Goal: Task Accomplishment & Management: Complete application form

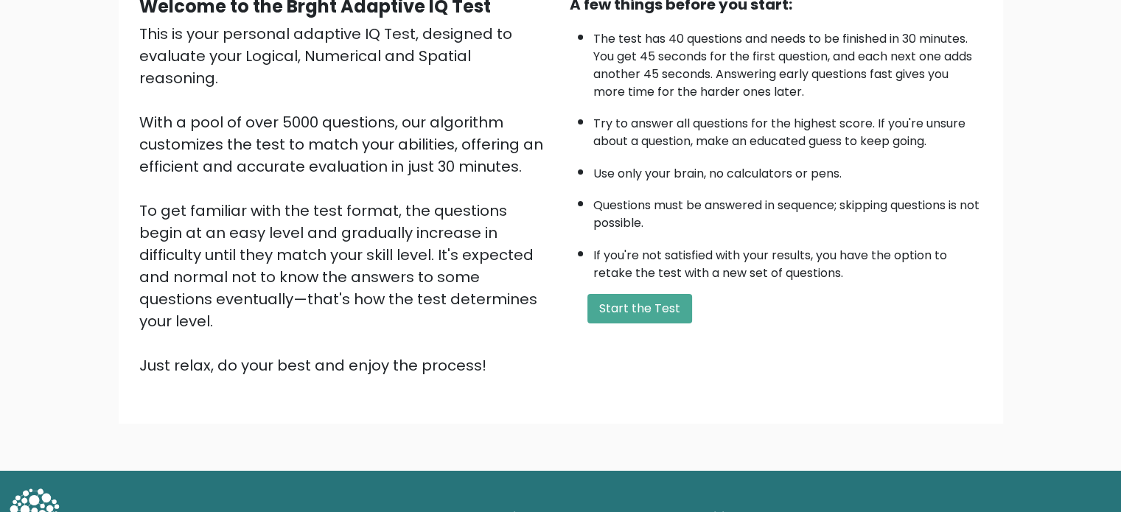
scroll to position [162, 0]
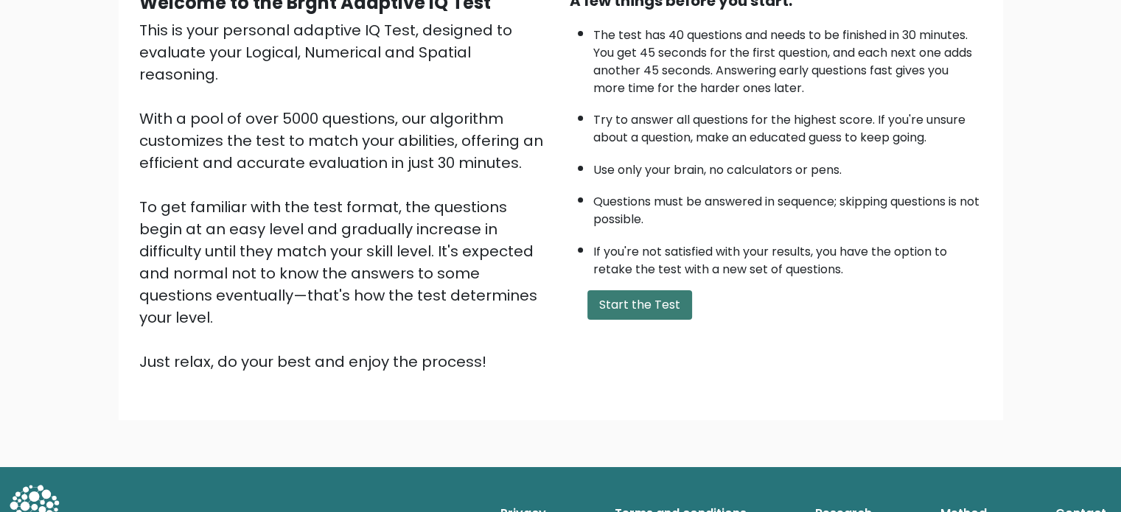
click at [653, 303] on button "Start the Test" at bounding box center [639, 304] width 105 height 29
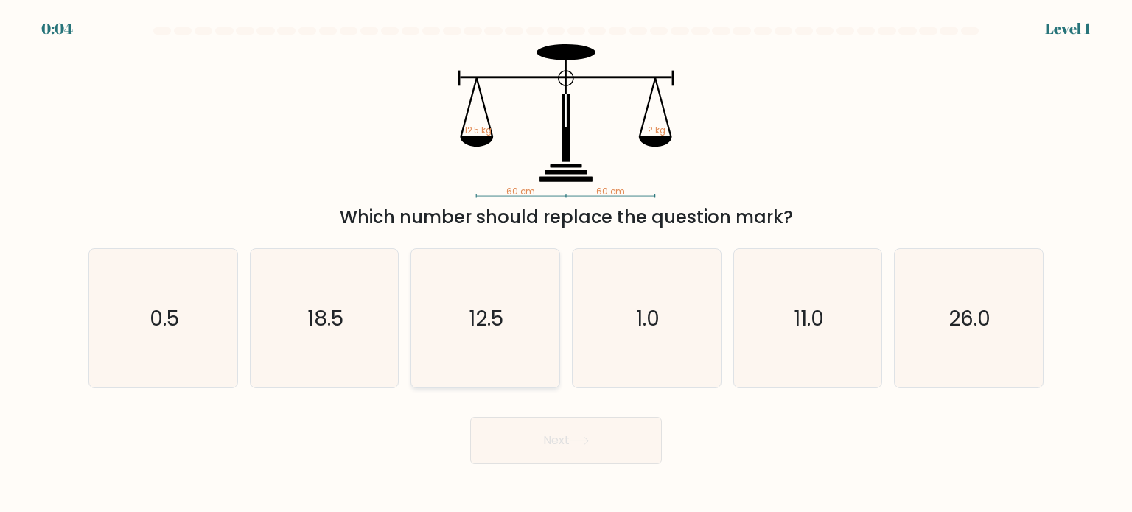
click at [523, 328] on icon "12.5" at bounding box center [485, 318] width 139 height 139
click at [566, 264] on input "c. 12.5" at bounding box center [566, 259] width 1 height 7
radio input "true"
click at [542, 446] on button "Next" at bounding box center [566, 440] width 192 height 47
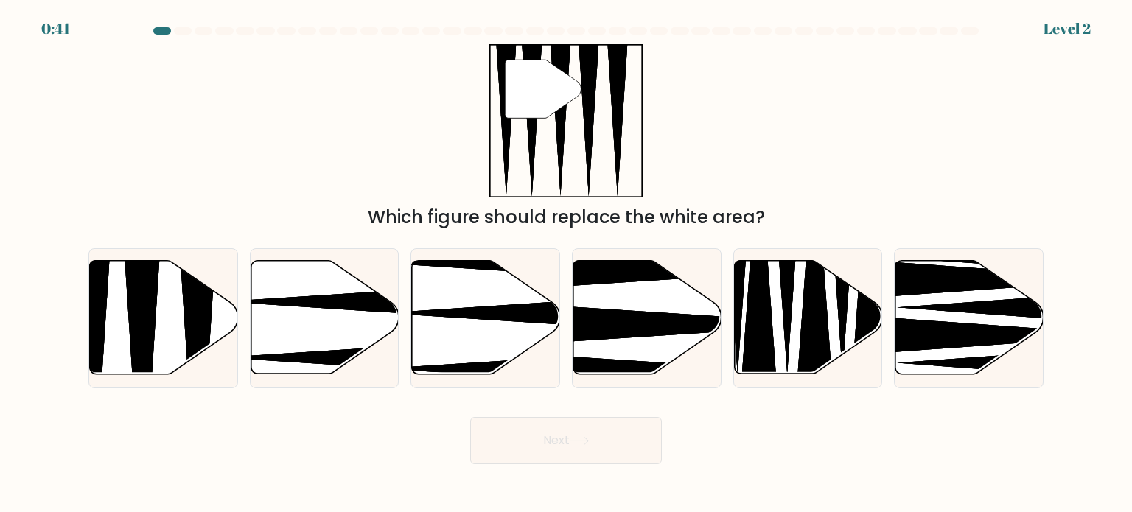
drag, startPoint x: 126, startPoint y: 129, endPoint x: 412, endPoint y: 27, distance: 303.7
click at [126, 129] on div "" Which figure should replace the white area?" at bounding box center [566, 137] width 973 height 186
click at [178, 301] on icon at bounding box center [164, 317] width 148 height 113
click at [566, 264] on input "a." at bounding box center [566, 259] width 1 height 7
radio input "true"
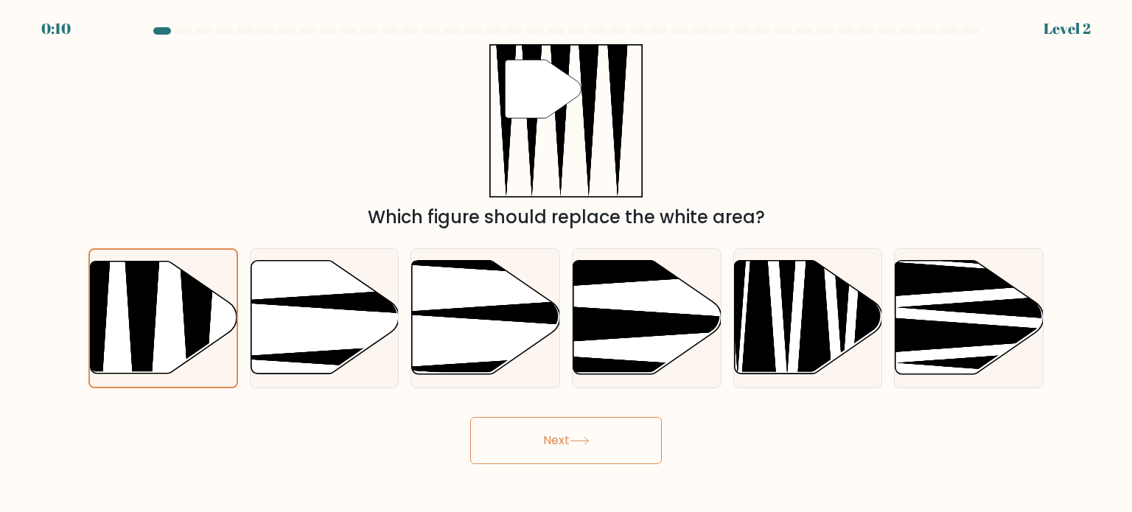
click at [565, 441] on button "Next" at bounding box center [566, 440] width 192 height 47
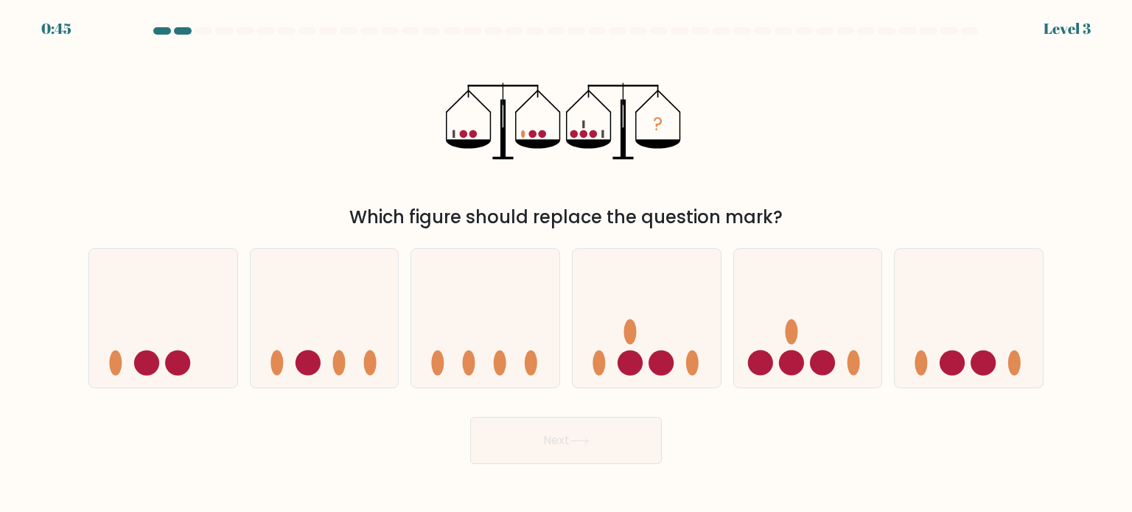
click at [288, 134] on div "? Which figure should replace the question mark?" at bounding box center [566, 137] width 973 height 186
click at [178, 332] on icon at bounding box center [163, 318] width 148 height 122
click at [566, 264] on input "a." at bounding box center [566, 259] width 1 height 7
radio input "true"
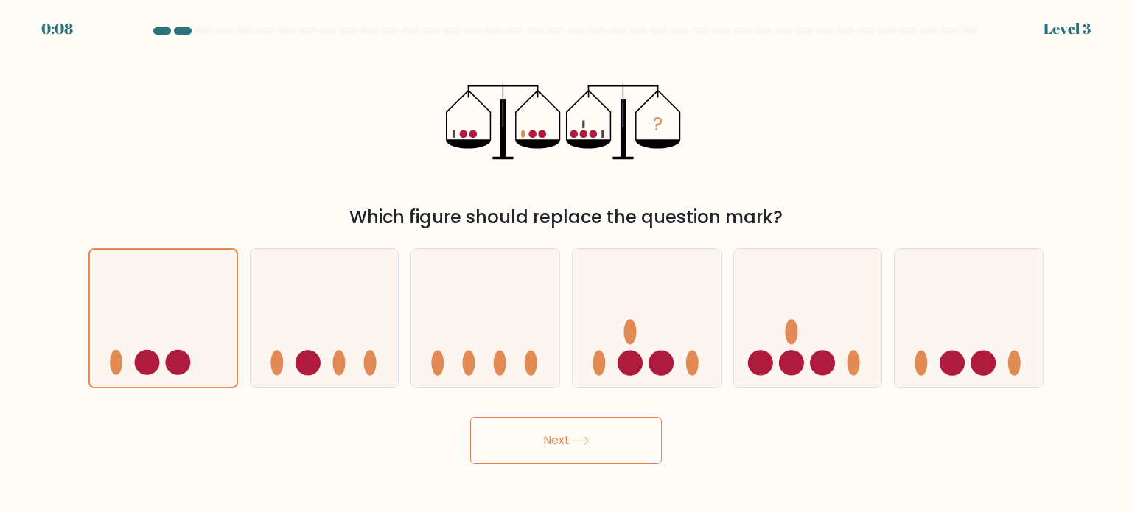
click at [572, 439] on button "Next" at bounding box center [566, 440] width 192 height 47
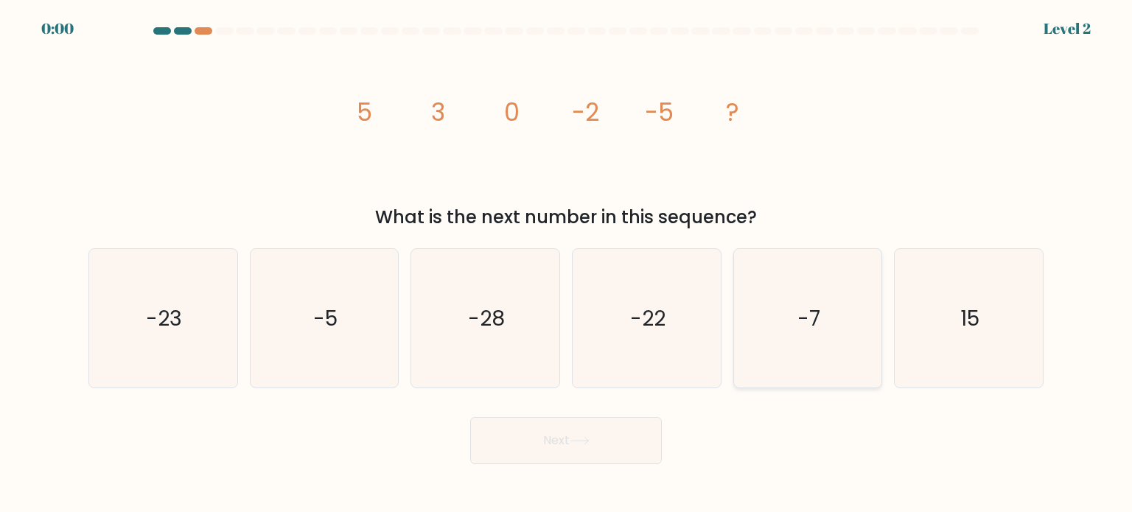
drag, startPoint x: 789, startPoint y: 318, endPoint x: 771, endPoint y: 333, distance: 23.6
click at [788, 318] on icon "-7" at bounding box center [807, 318] width 139 height 139
click at [567, 264] on input "e. -7" at bounding box center [566, 259] width 1 height 7
radio input "true"
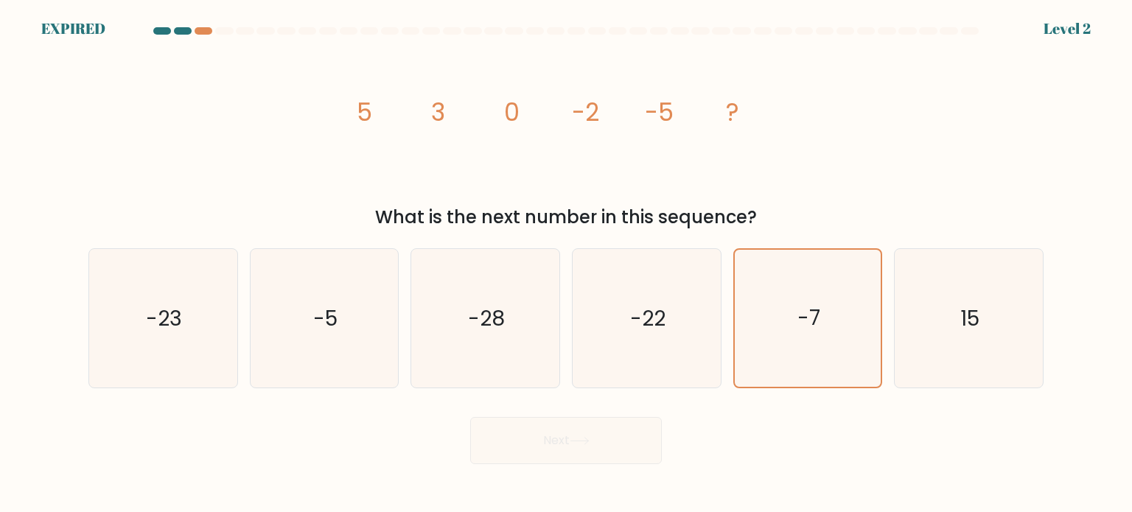
click at [627, 432] on div "Next" at bounding box center [566, 435] width 973 height 58
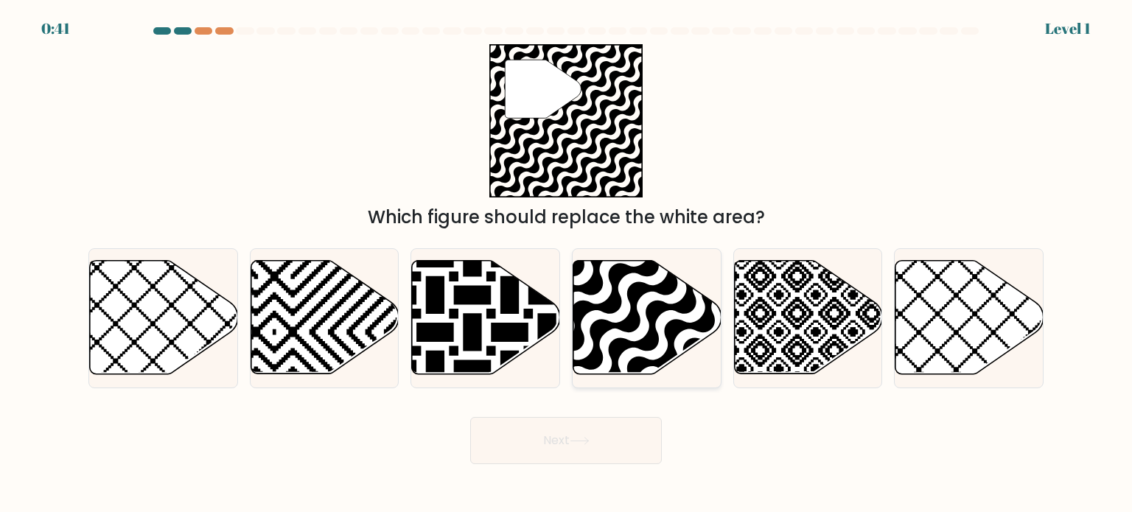
click at [626, 303] on icon at bounding box center [647, 317] width 148 height 113
click at [567, 264] on input "d." at bounding box center [566, 259] width 1 height 7
radio input "true"
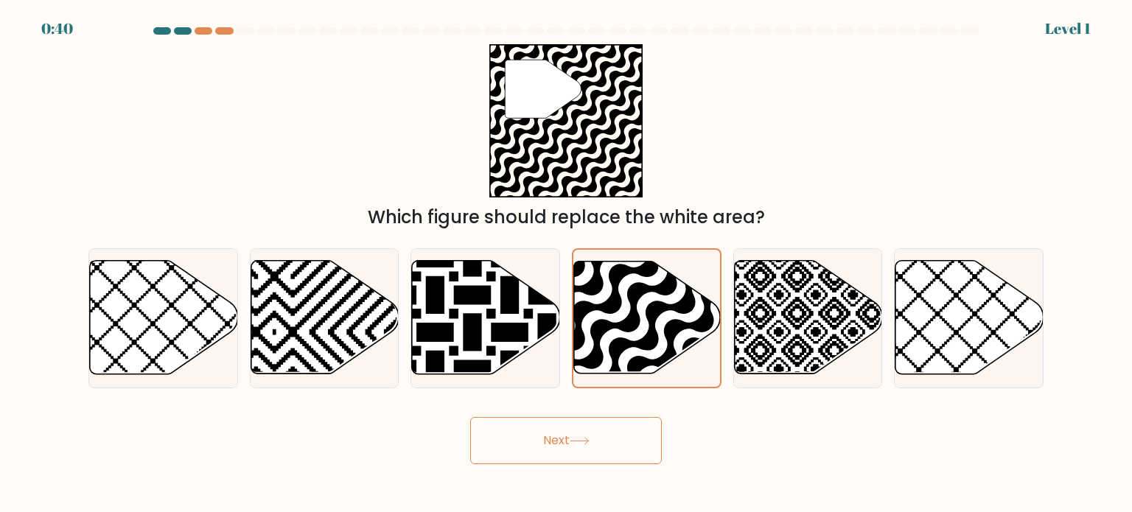
click at [591, 436] on button "Next" at bounding box center [566, 440] width 192 height 47
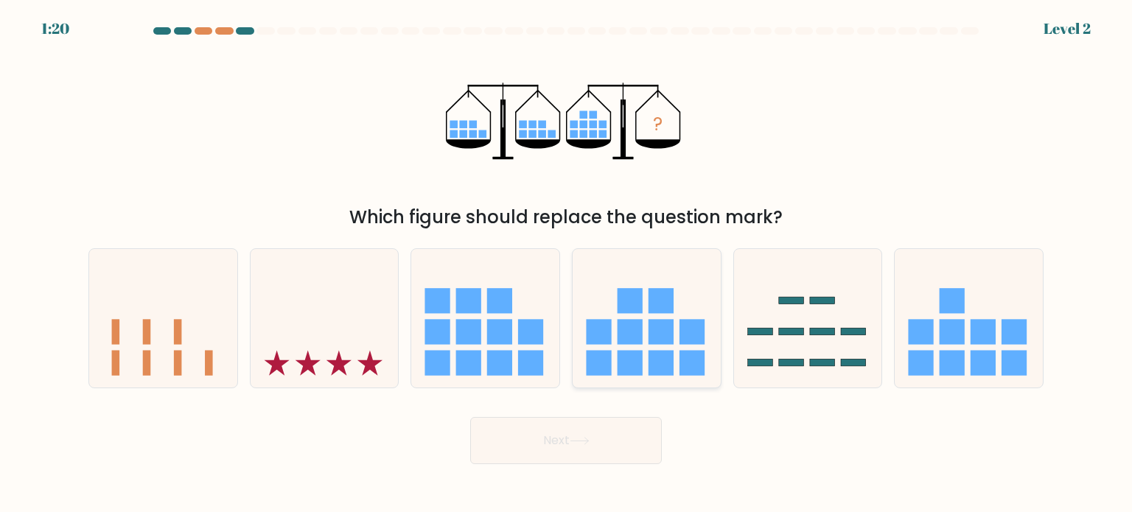
click at [615, 347] on icon at bounding box center [647, 318] width 148 height 122
click at [567, 264] on input "d." at bounding box center [566, 259] width 1 height 7
radio input "true"
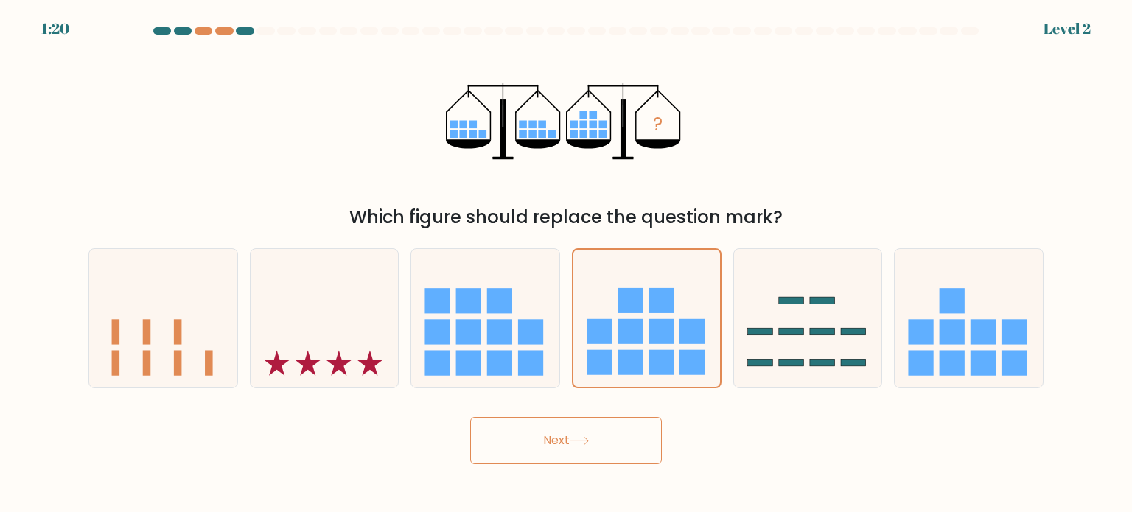
click at [605, 452] on button "Next" at bounding box center [566, 440] width 192 height 47
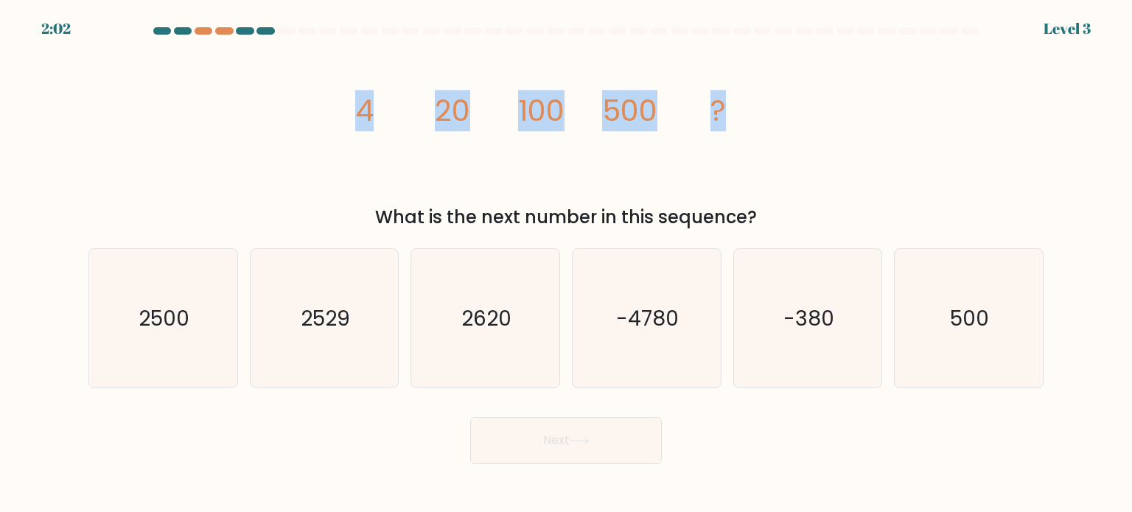
drag, startPoint x: 427, startPoint y: 106, endPoint x: 751, endPoint y: 105, distance: 324.2
click at [751, 105] on icon "image/svg+xml 4 20 100 500 ?" at bounding box center [566, 121] width 442 height 154
copy g "4 20 100 500 ?"
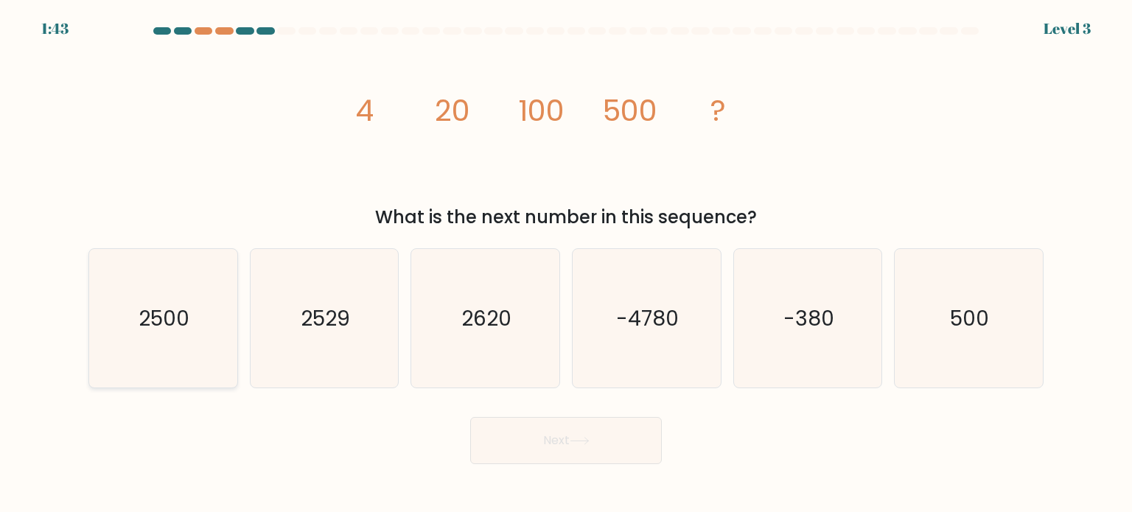
click at [203, 344] on icon "2500" at bounding box center [163, 318] width 139 height 139
click at [566, 264] on input "a. 2500" at bounding box center [566, 259] width 1 height 7
radio input "true"
click at [516, 441] on button "Next" at bounding box center [566, 440] width 192 height 47
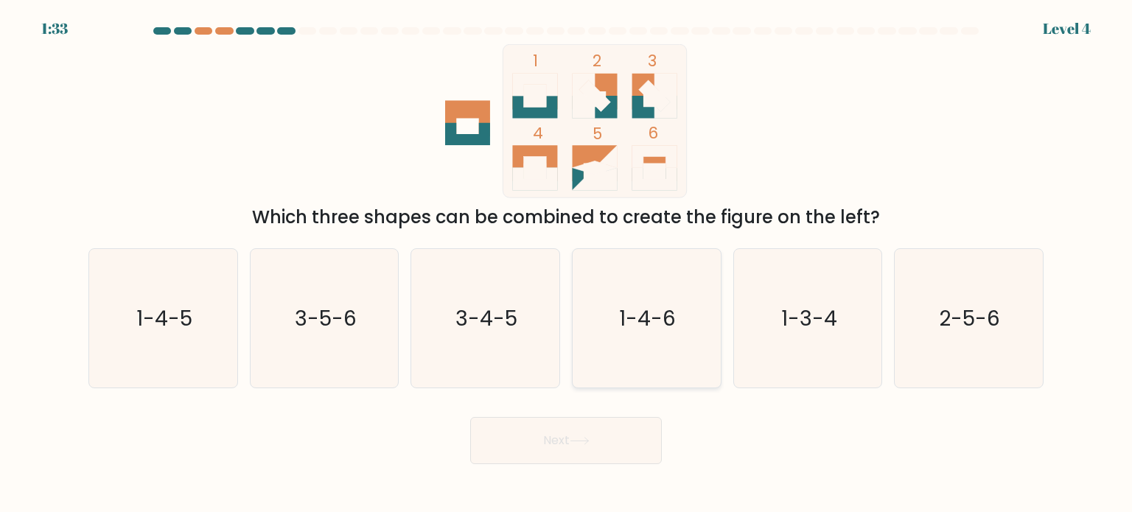
click at [625, 303] on text "1-4-6" at bounding box center [648, 317] width 57 height 29
click at [567, 264] on input "d. 1-4-6" at bounding box center [566, 259] width 1 height 7
radio input "true"
click at [576, 441] on icon at bounding box center [580, 441] width 20 height 8
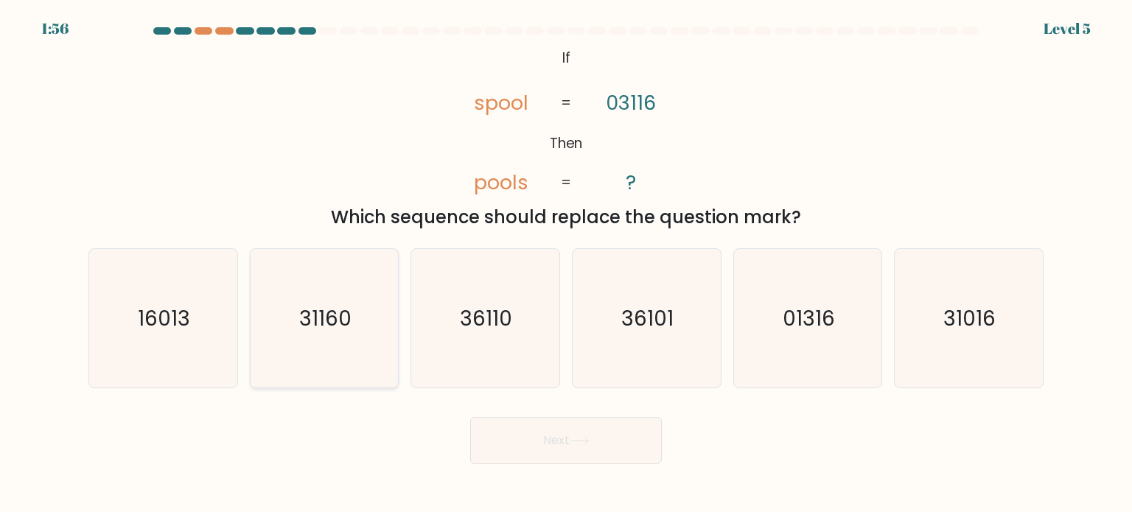
drag, startPoint x: 315, startPoint y: 331, endPoint x: 368, endPoint y: 388, distance: 78.2
click at [320, 329] on text "31160" at bounding box center [325, 317] width 52 height 29
drag, startPoint x: 542, startPoint y: 437, endPoint x: 309, endPoint y: 423, distance: 232.5
click at [309, 424] on div "Next" at bounding box center [566, 435] width 973 height 58
drag, startPoint x: 312, startPoint y: 421, endPoint x: 317, endPoint y: 415, distance: 7.8
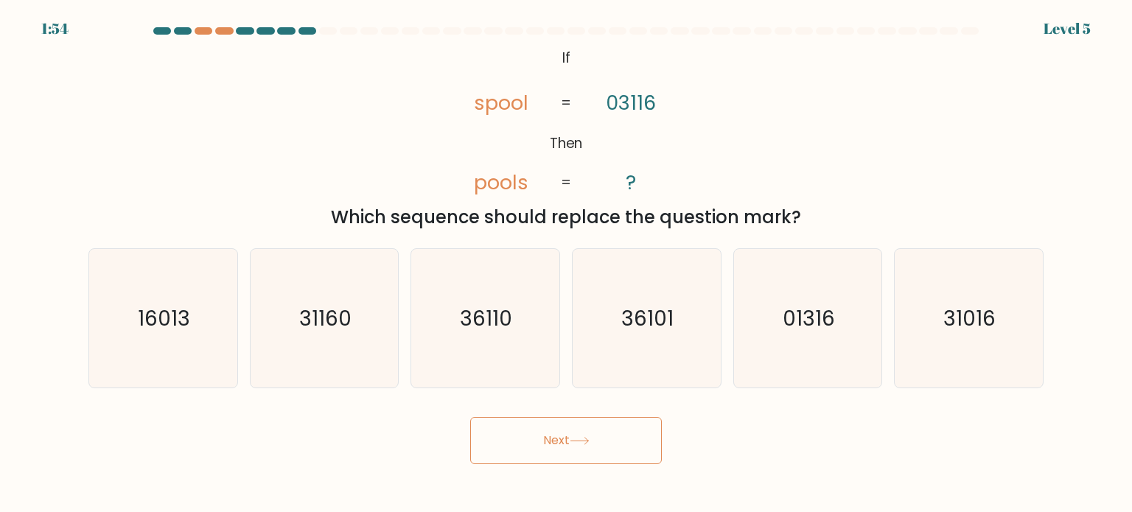
click at [317, 415] on div "Next" at bounding box center [566, 435] width 973 height 58
click at [321, 314] on text "31160" at bounding box center [325, 317] width 52 height 29
click at [566, 264] on input "b. 31160" at bounding box center [566, 259] width 1 height 7
radio input "true"
click at [531, 451] on button "Next" at bounding box center [566, 440] width 192 height 47
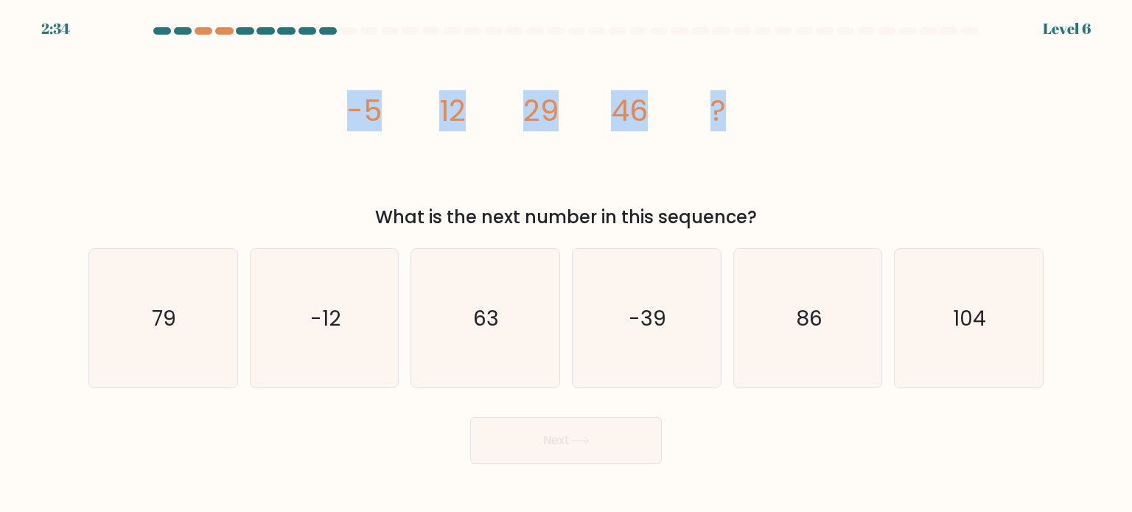
drag, startPoint x: 338, startPoint y: 102, endPoint x: 724, endPoint y: 111, distance: 385.5
click at [749, 119] on div "image/svg+xml -5 12 29 46 ? What is the next number in this sequence?" at bounding box center [566, 137] width 973 height 186
copy g "-5 12 29 46 ?"
click at [954, 168] on div "image/svg+xml -5 12 29 46 ? What is the next number in this sequence?" at bounding box center [566, 137] width 973 height 186
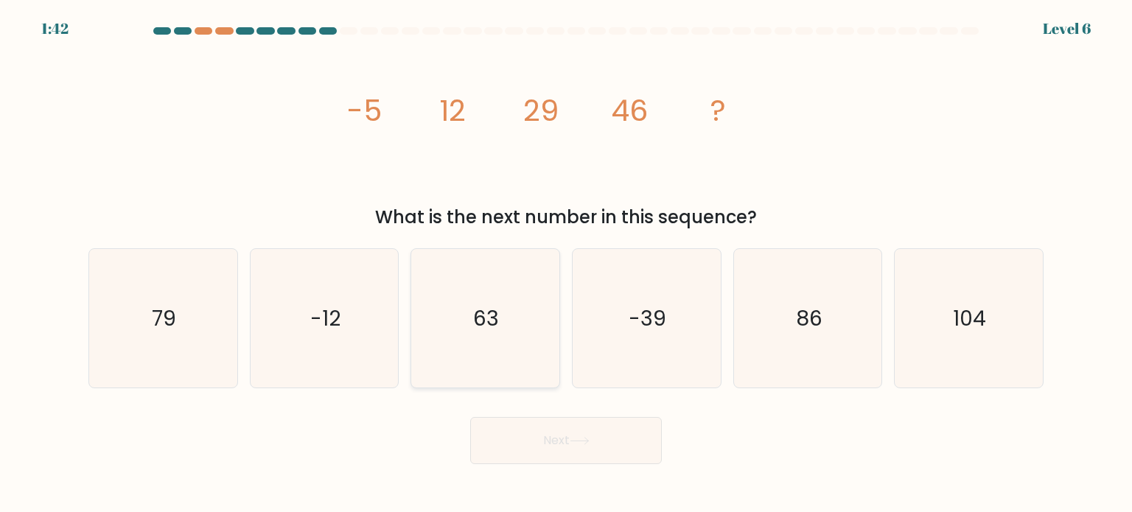
click at [489, 378] on icon "63" at bounding box center [485, 318] width 139 height 139
click at [566, 264] on input "c. 63" at bounding box center [566, 259] width 1 height 7
radio input "true"
click at [547, 440] on button "Next" at bounding box center [566, 440] width 192 height 47
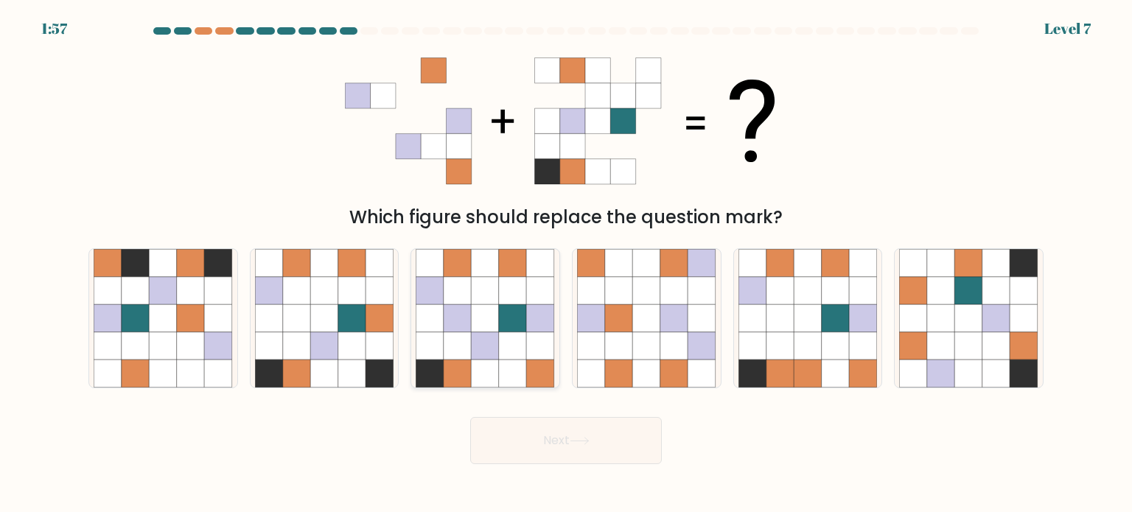
click at [502, 322] on icon at bounding box center [513, 318] width 28 height 28
click at [566, 264] on input "c." at bounding box center [566, 259] width 1 height 7
radio input "true"
click at [562, 447] on button "Next" at bounding box center [566, 440] width 192 height 47
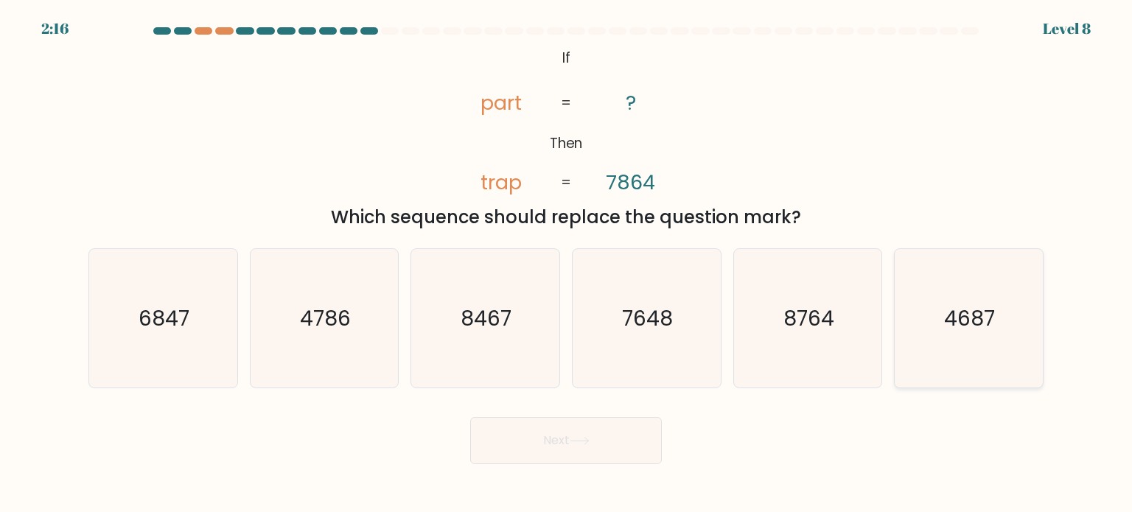
click at [984, 330] on text "4687" at bounding box center [970, 317] width 51 height 29
click at [567, 264] on input "f. 4687" at bounding box center [566, 259] width 1 height 7
radio input "true"
click at [615, 433] on button "Next" at bounding box center [566, 440] width 192 height 47
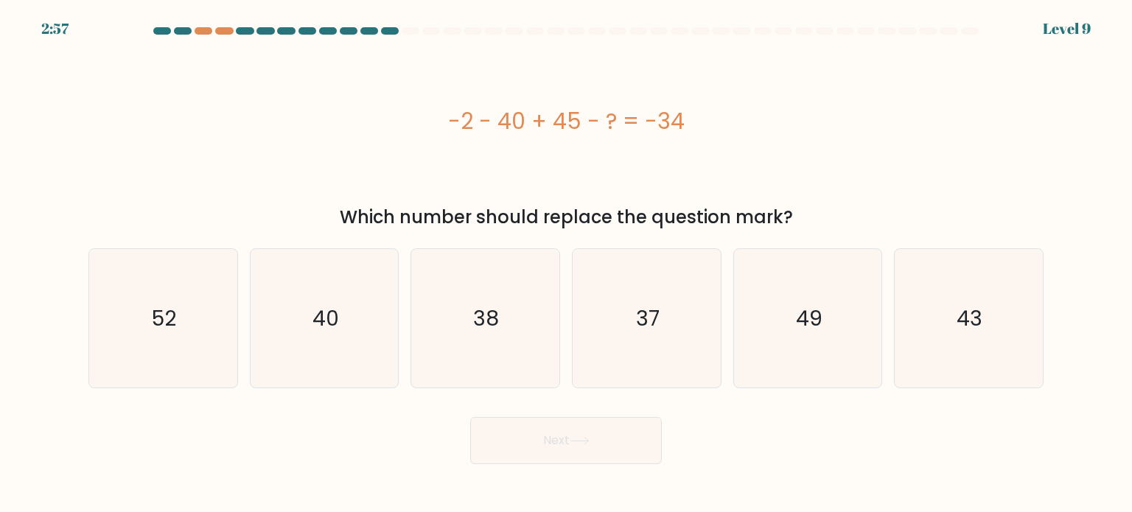
drag, startPoint x: 717, startPoint y: 122, endPoint x: 443, endPoint y: 134, distance: 274.4
click at [443, 134] on div "-2 - 40 + 45 - ? = -34" at bounding box center [565, 121] width 955 height 33
copy div "-2 - 40 + 45 - ? = -34"
click at [659, 326] on text "37" at bounding box center [648, 317] width 24 height 29
click at [567, 264] on input "d. 37" at bounding box center [566, 259] width 1 height 7
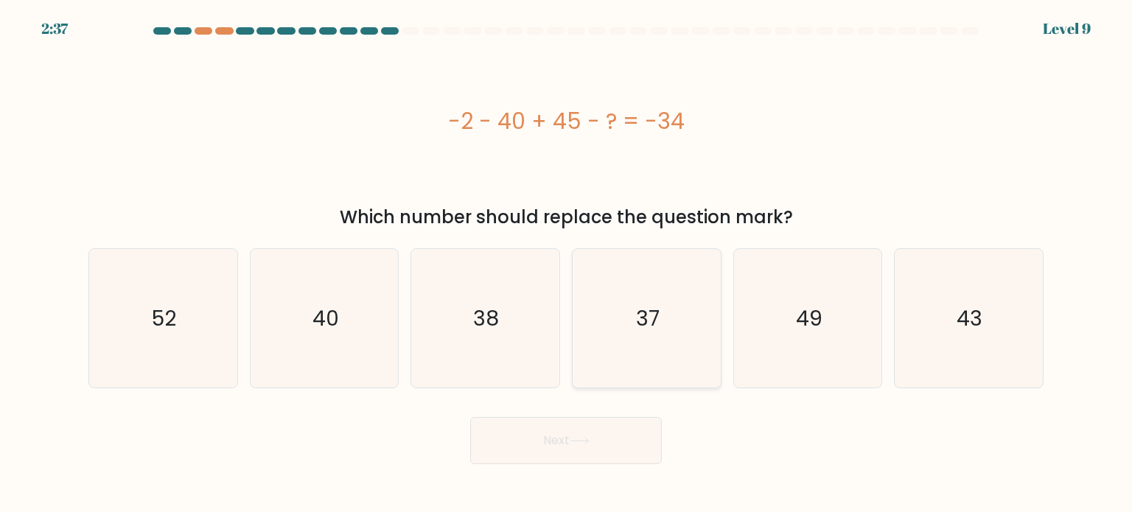
radio input "true"
click at [639, 433] on button "Next" at bounding box center [566, 440] width 192 height 47
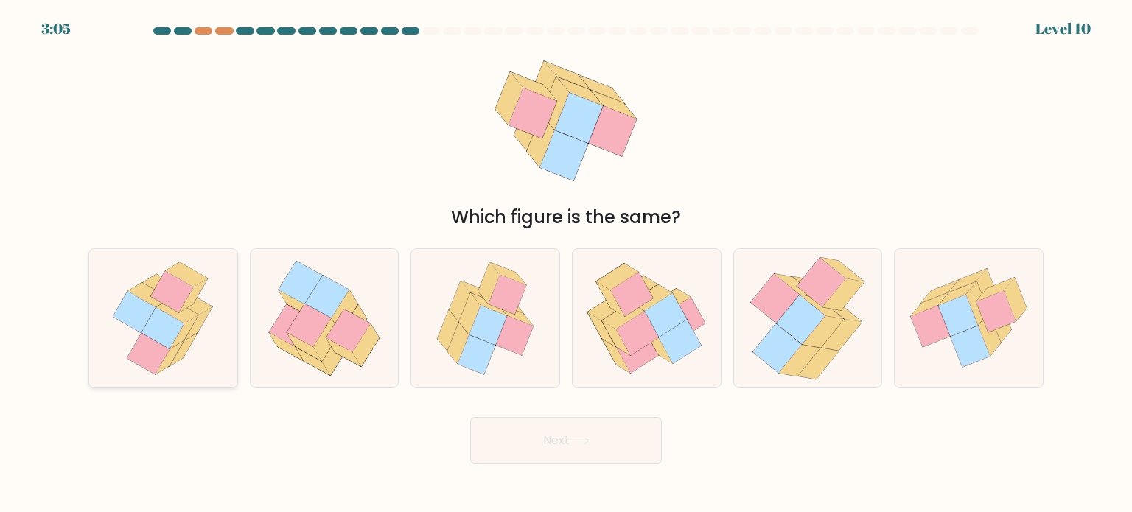
click at [94, 322] on div at bounding box center [163, 318] width 150 height 140
click at [566, 264] on input "a." at bounding box center [566, 259] width 1 height 7
radio input "true"
click at [542, 433] on button "Next" at bounding box center [566, 440] width 192 height 47
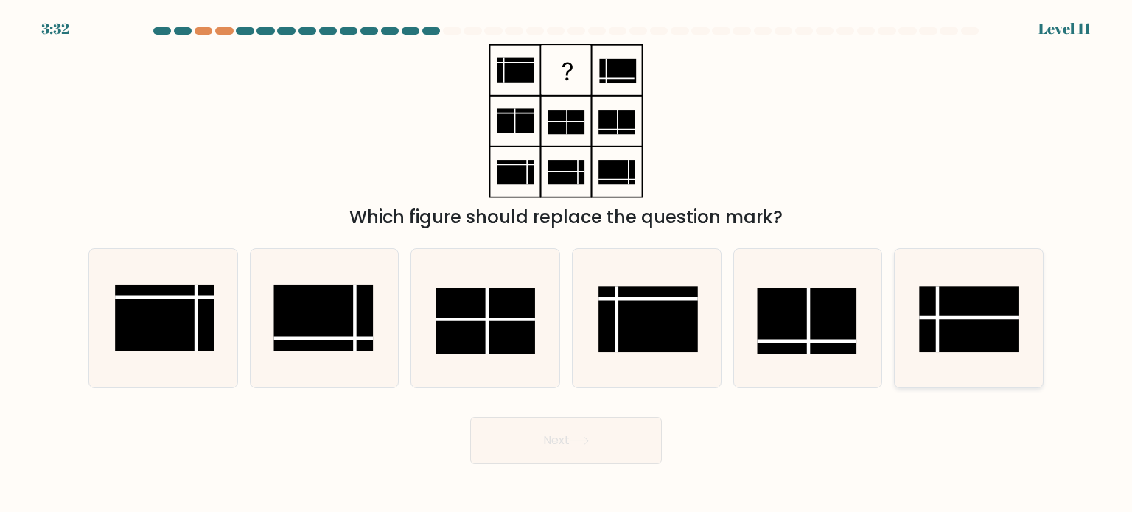
click at [953, 309] on rect at bounding box center [969, 319] width 99 height 66
click at [567, 264] on input "f." at bounding box center [566, 259] width 1 height 7
radio input "true"
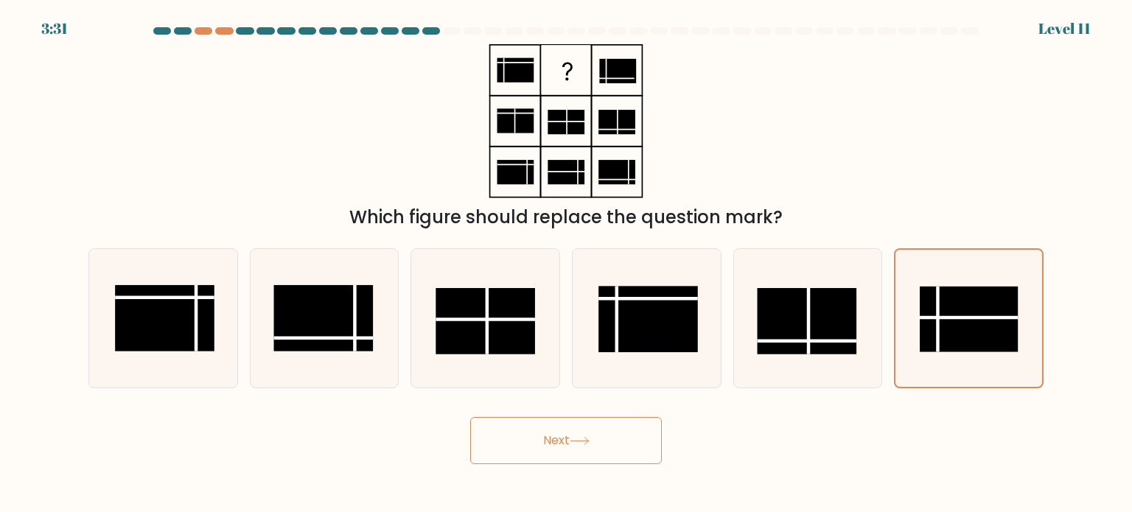
click at [583, 438] on icon at bounding box center [580, 441] width 20 height 8
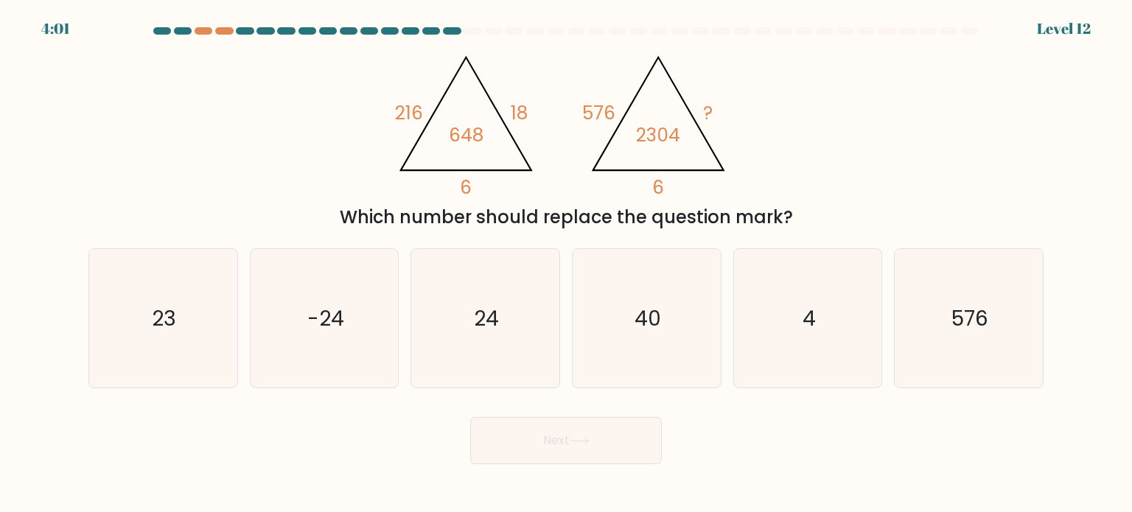
drag, startPoint x: 1046, startPoint y: 182, endPoint x: 1040, endPoint y: 173, distance: 10.2
click at [1045, 181] on div "@import url('https://fonts.googleapis.com/css?family=Abril+Fatface:400,100,100i…" at bounding box center [566, 137] width 973 height 186
click at [531, 287] on icon "24" at bounding box center [485, 318] width 139 height 139
click at [566, 264] on input "c. 24" at bounding box center [566, 259] width 1 height 7
radio input "true"
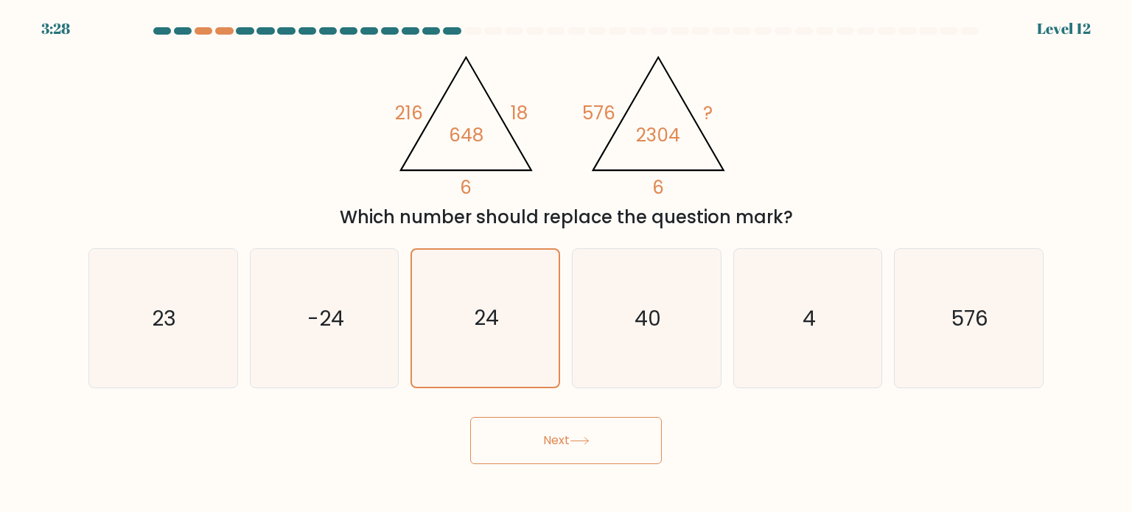
click at [547, 447] on button "Next" at bounding box center [566, 440] width 192 height 47
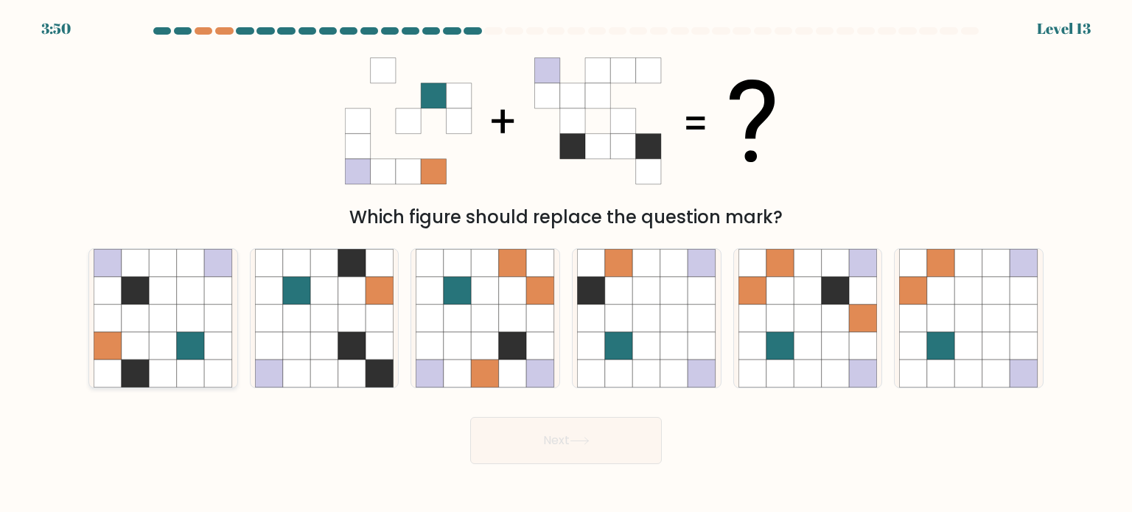
click at [150, 323] on icon at bounding box center [164, 318] width 28 height 28
click at [566, 264] on input "a." at bounding box center [566, 259] width 1 height 7
radio input "true"
click at [501, 431] on button "Next" at bounding box center [566, 440] width 192 height 47
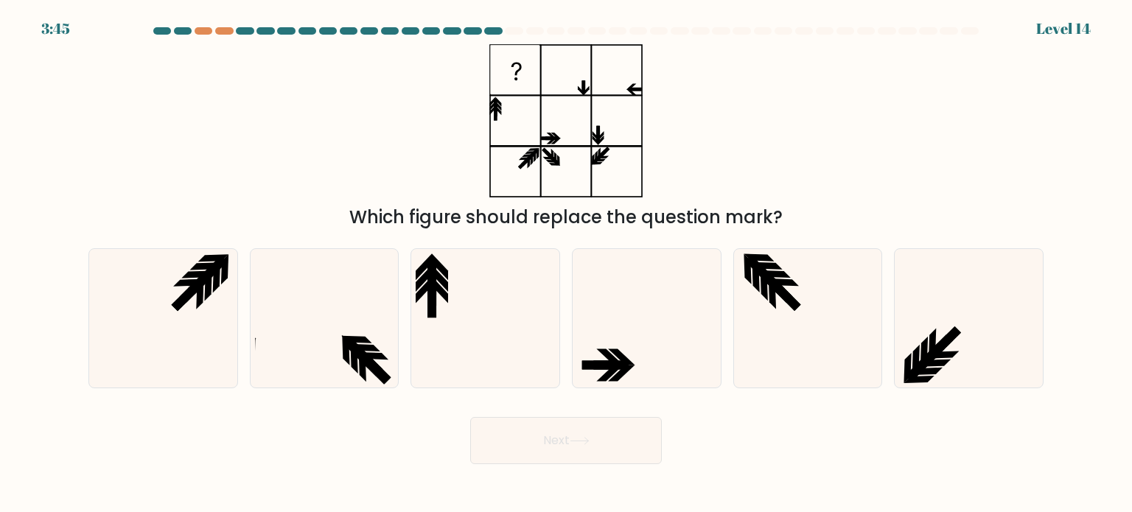
click at [586, 442] on icon at bounding box center [580, 441] width 20 height 8
click at [393, 439] on div "Next" at bounding box center [566, 435] width 973 height 58
drag, startPoint x: 195, startPoint y: 116, endPoint x: 206, endPoint y: 122, distance: 12.5
click at [194, 116] on div "Which figure should replace the question mark?" at bounding box center [566, 137] width 973 height 186
click at [663, 333] on icon at bounding box center [646, 318] width 139 height 139
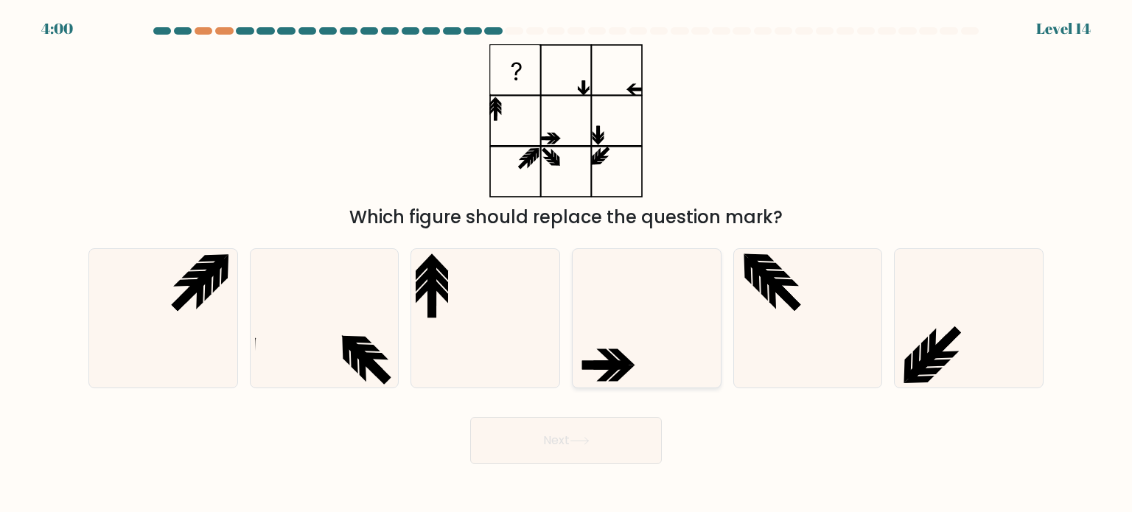
click at [567, 264] on input "d." at bounding box center [566, 259] width 1 height 7
radio input "true"
click at [601, 443] on button "Next" at bounding box center [566, 440] width 192 height 47
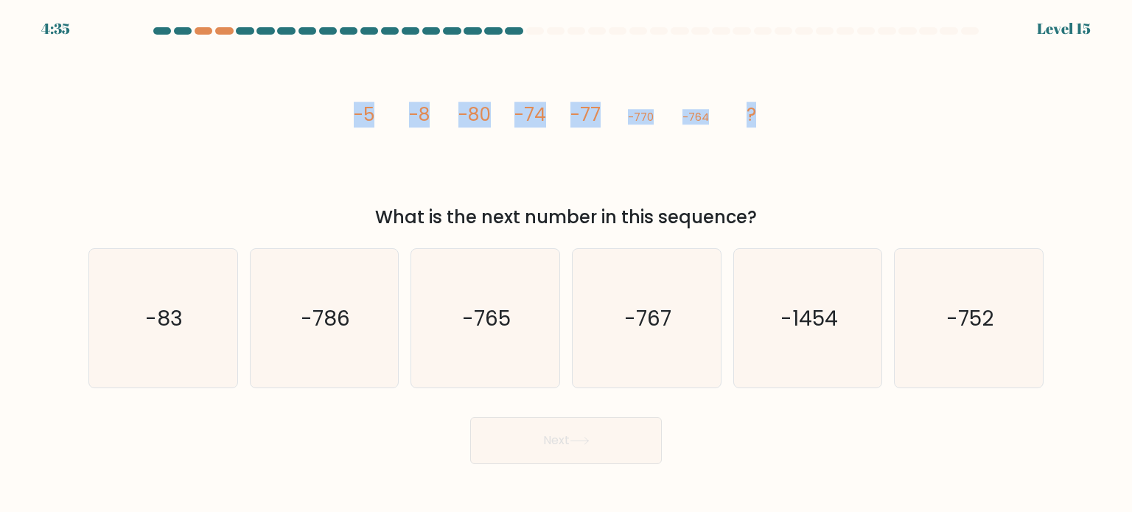
drag, startPoint x: 348, startPoint y: 108, endPoint x: 758, endPoint y: 111, distance: 409.7
click at [766, 106] on icon "image/svg+xml -5 -8 -80 -74 -77 -770 -764 ?" at bounding box center [566, 121] width 442 height 154
copy g "-5 -8 -80 -74 -77 -770 -764 ?"
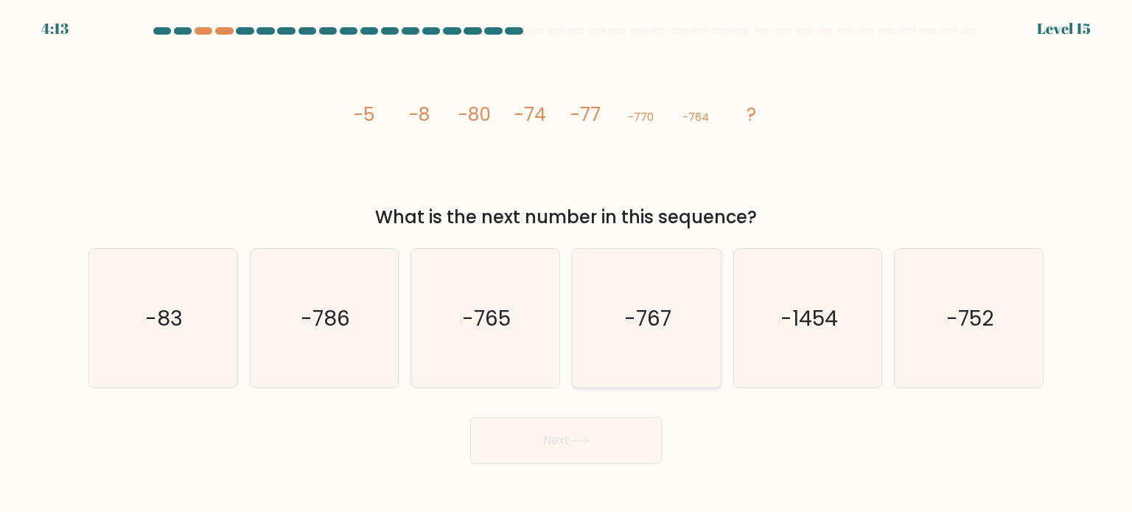
click at [666, 334] on icon "-767" at bounding box center [646, 318] width 139 height 139
click at [567, 264] on input "d. -767" at bounding box center [566, 259] width 1 height 7
radio input "true"
click at [631, 430] on button "Next" at bounding box center [566, 440] width 192 height 47
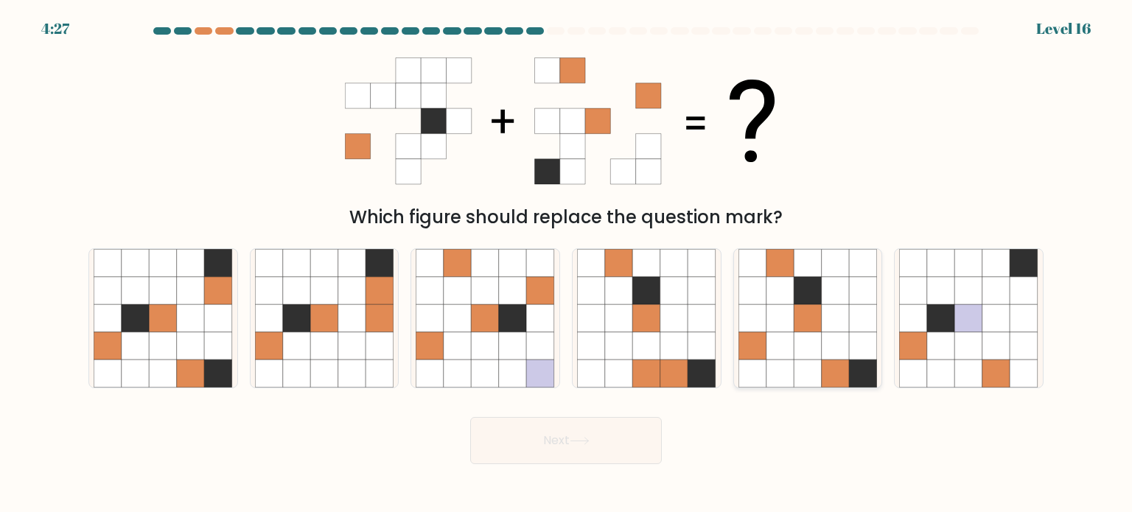
click at [820, 329] on icon at bounding box center [808, 318] width 28 height 28
click at [567, 264] on input "e." at bounding box center [566, 259] width 1 height 7
radio input "true"
click at [603, 447] on button "Next" at bounding box center [566, 440] width 192 height 47
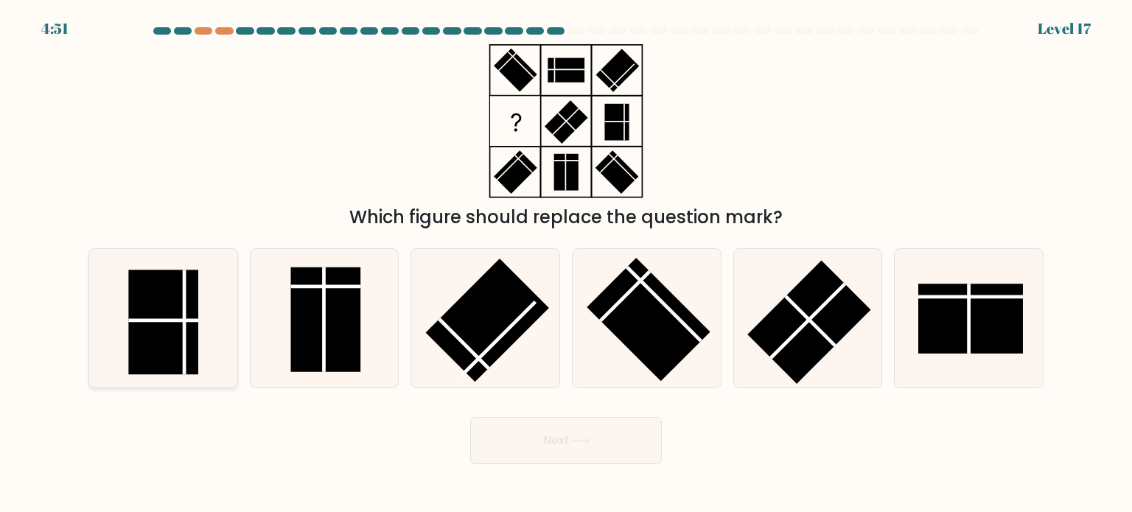
click at [171, 318] on rect at bounding box center [164, 322] width 70 height 105
click at [566, 264] on input "a." at bounding box center [566, 259] width 1 height 7
radio input "true"
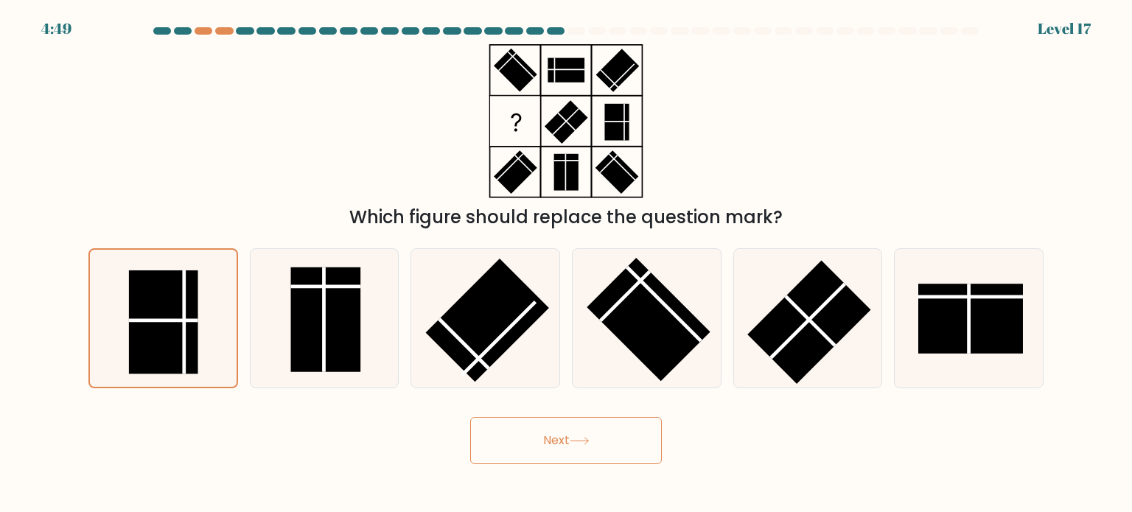
click at [553, 438] on button "Next" at bounding box center [566, 440] width 192 height 47
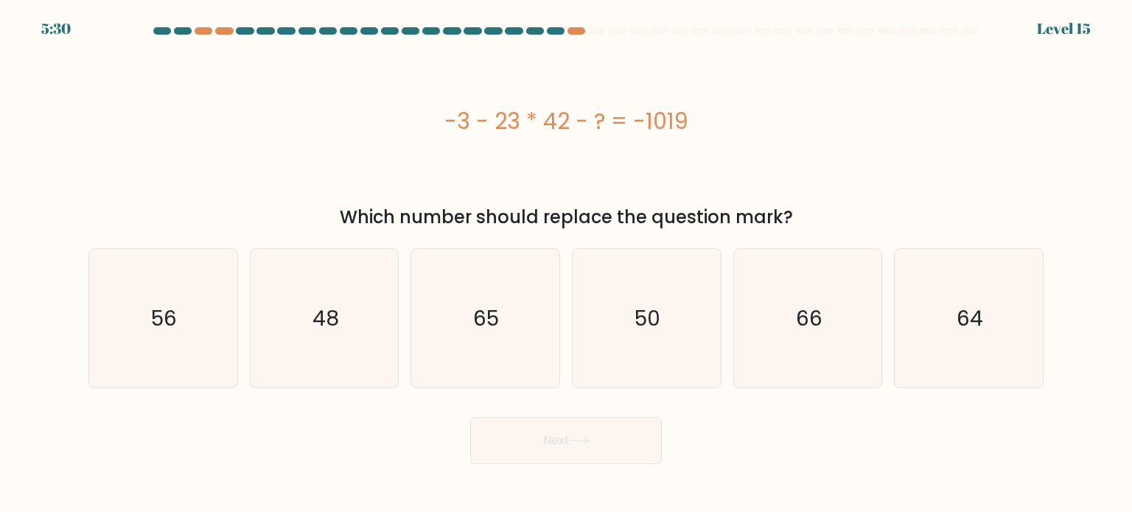
drag, startPoint x: 544, startPoint y: 116, endPoint x: 486, endPoint y: 125, distance: 58.2
click at [449, 113] on div "-3 - 23 * 42 - ? = -1019" at bounding box center [565, 121] width 955 height 33
copy div "-3 - 23 * 42 - ? = -1019"
click at [640, 318] on text "50" at bounding box center [648, 317] width 26 height 29
click at [567, 264] on input "d. 50" at bounding box center [566, 259] width 1 height 7
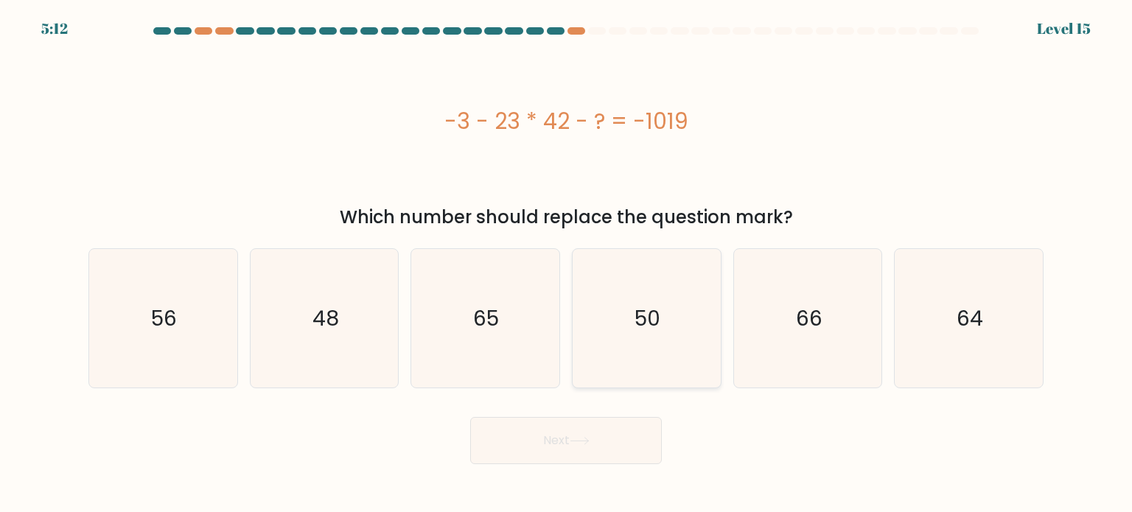
radio input "true"
click at [601, 441] on button "Next" at bounding box center [566, 440] width 192 height 47
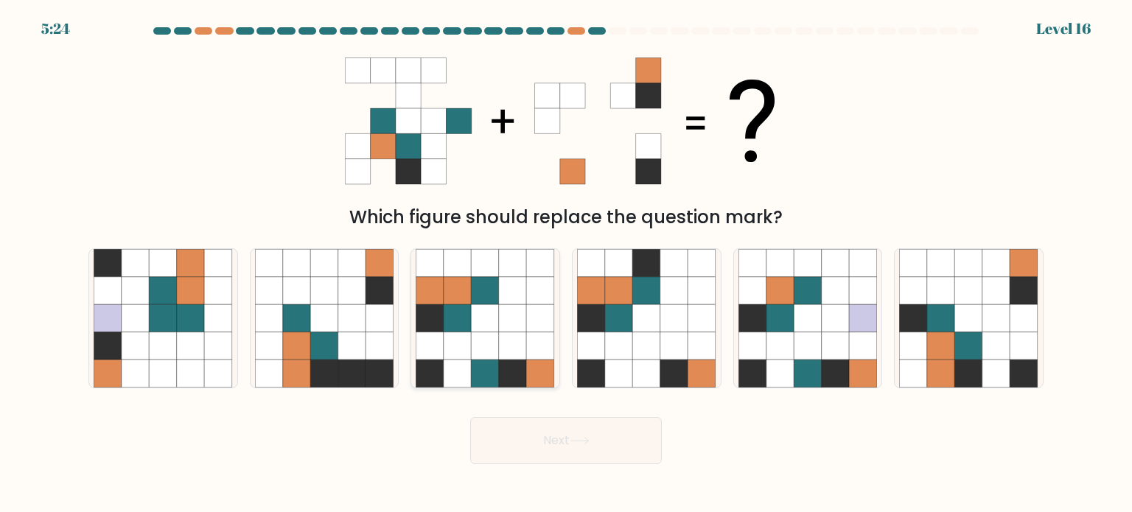
click at [516, 314] on icon at bounding box center [513, 318] width 28 height 28
click at [566, 264] on input "c." at bounding box center [566, 259] width 1 height 7
radio input "true"
click at [548, 438] on button "Next" at bounding box center [566, 440] width 192 height 47
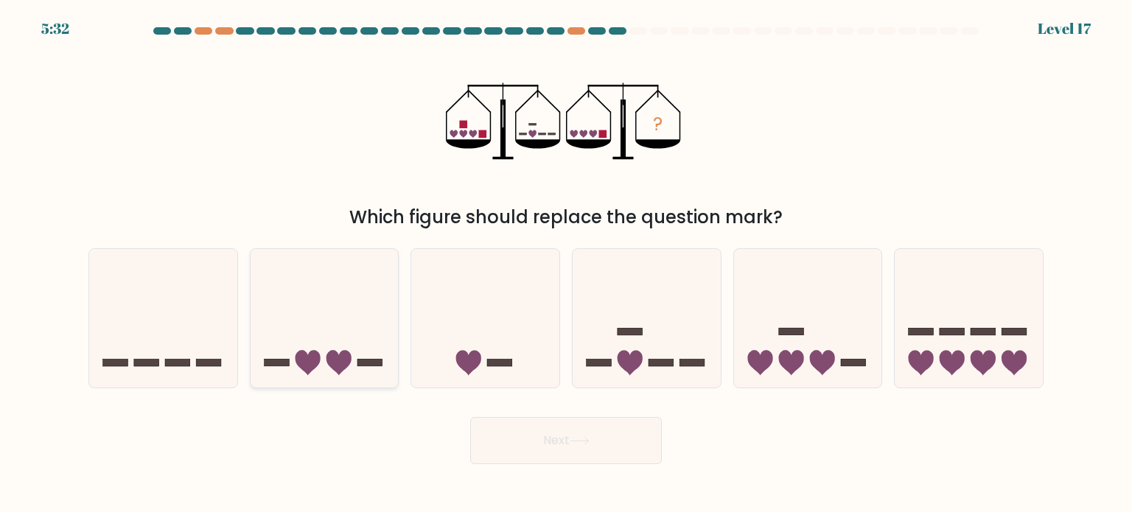
click at [344, 352] on icon at bounding box center [338, 362] width 25 height 25
click at [566, 264] on input "b." at bounding box center [566, 259] width 1 height 7
radio input "true"
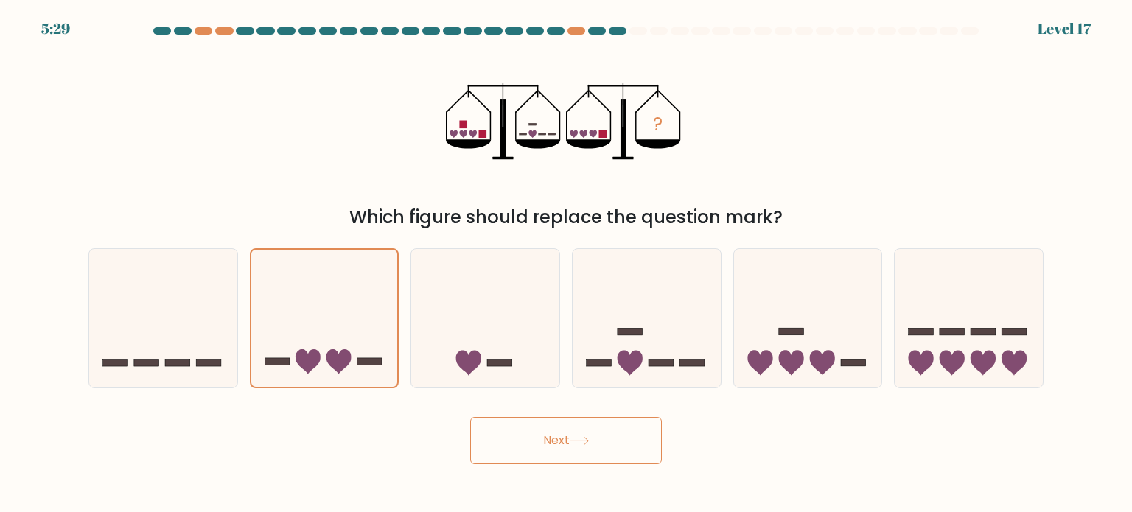
click at [593, 446] on button "Next" at bounding box center [566, 440] width 192 height 47
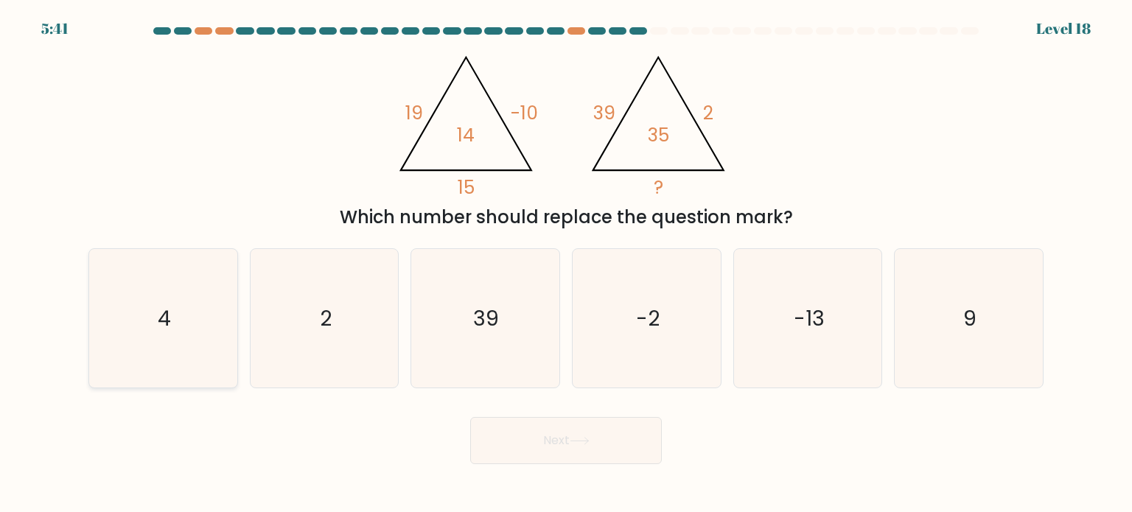
click at [109, 348] on icon "4" at bounding box center [163, 318] width 139 height 139
click at [566, 264] on input "a. 4" at bounding box center [566, 259] width 1 height 7
radio input "true"
click at [544, 424] on button "Next" at bounding box center [566, 440] width 192 height 47
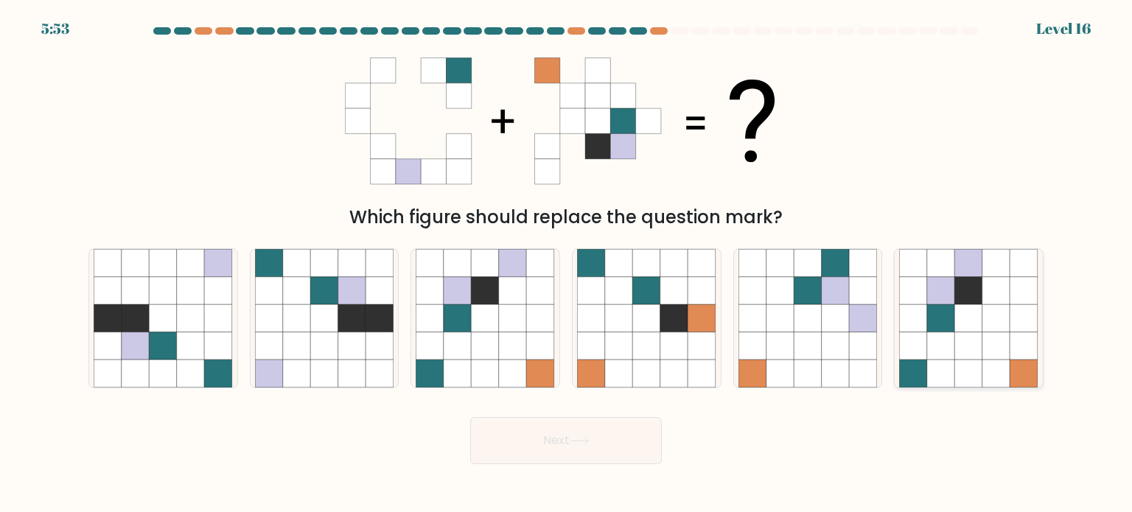
click at [989, 324] on icon at bounding box center [996, 318] width 28 height 28
click at [567, 264] on input "f." at bounding box center [566, 259] width 1 height 7
radio input "true"
click at [454, 323] on icon at bounding box center [458, 318] width 28 height 28
click at [566, 264] on input "c." at bounding box center [566, 259] width 1 height 7
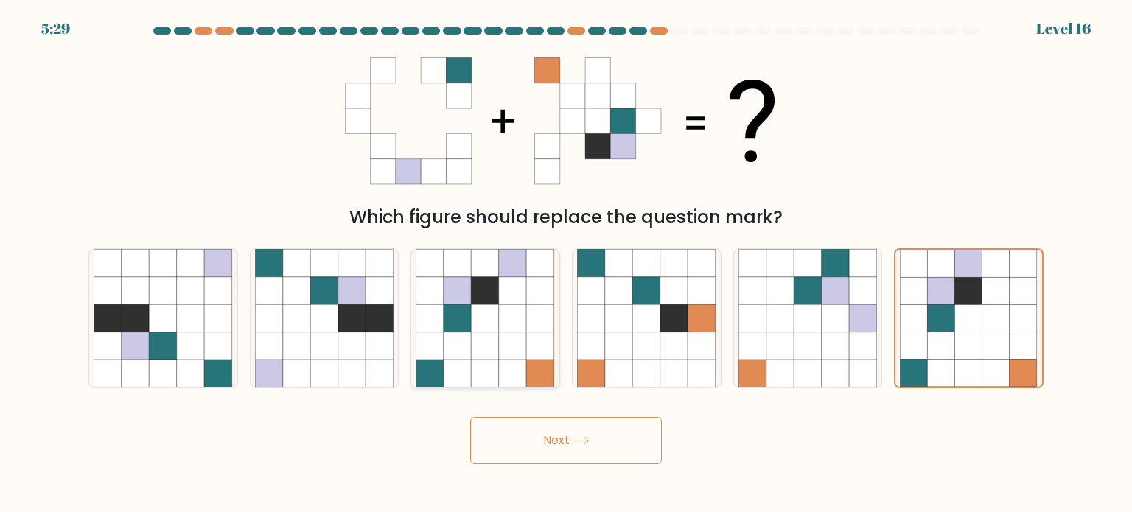
radio input "true"
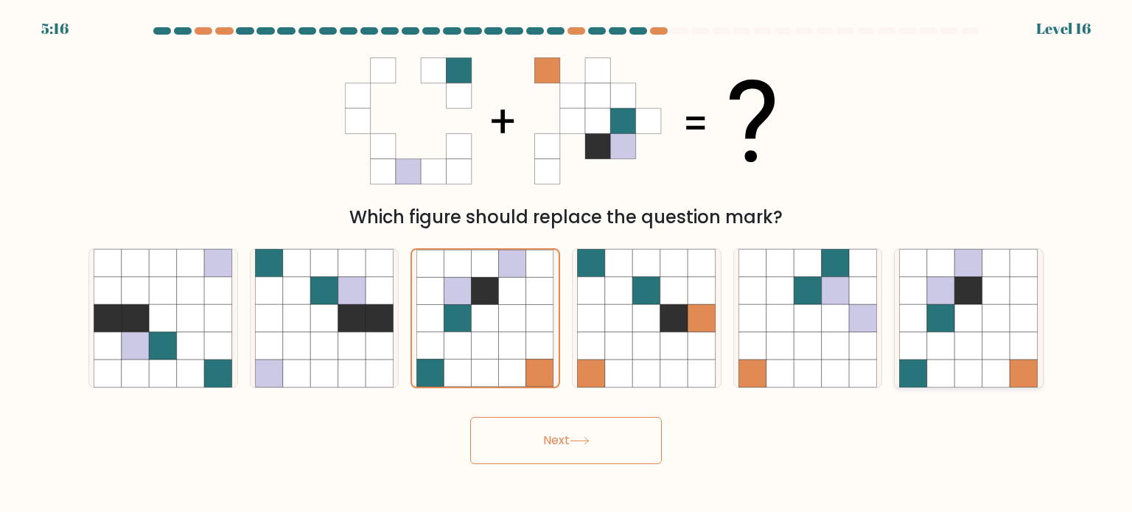
click at [1000, 342] on icon at bounding box center [996, 346] width 28 height 28
click at [567, 264] on input "f." at bounding box center [566, 259] width 1 height 7
radio input "true"
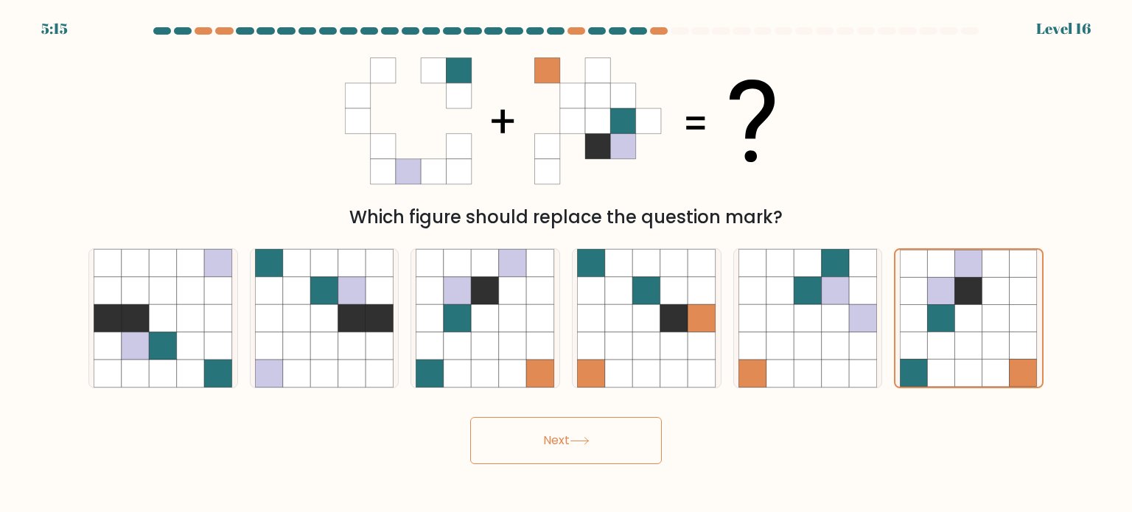
click at [586, 459] on button "Next" at bounding box center [566, 440] width 192 height 47
click at [598, 444] on button "Next" at bounding box center [566, 440] width 192 height 47
click at [802, 425] on div "Next" at bounding box center [566, 435] width 973 height 58
click at [987, 320] on icon at bounding box center [995, 317] width 27 height 27
click at [567, 264] on input "f." at bounding box center [566, 259] width 1 height 7
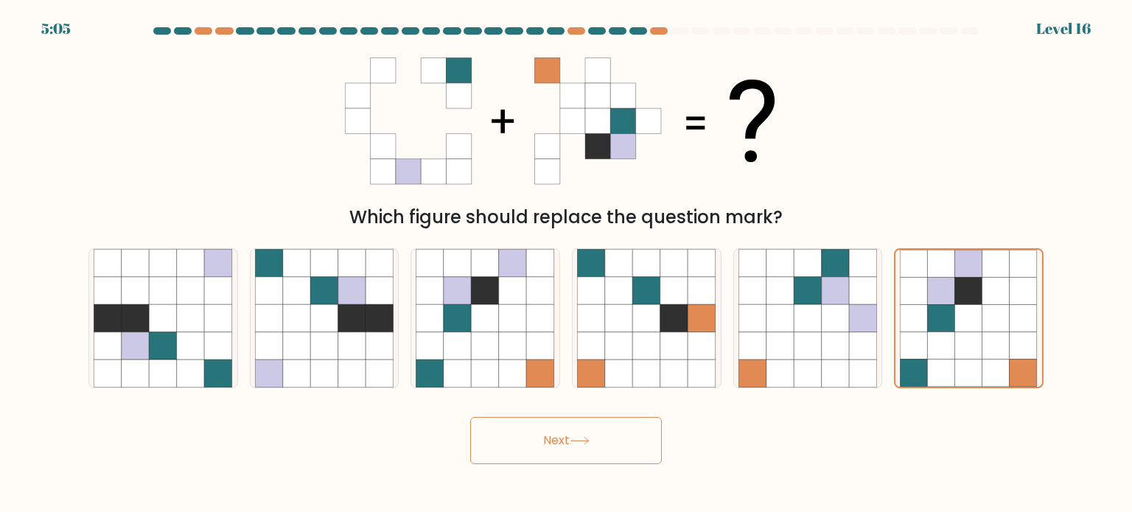
click at [551, 449] on button "Next" at bounding box center [566, 440] width 192 height 47
click at [586, 437] on icon at bounding box center [580, 441] width 20 height 8
click at [586, 436] on button "Next" at bounding box center [566, 440] width 192 height 47
click at [586, 435] on button "Next" at bounding box center [566, 440] width 192 height 47
click at [517, 307] on icon at bounding box center [513, 318] width 28 height 28
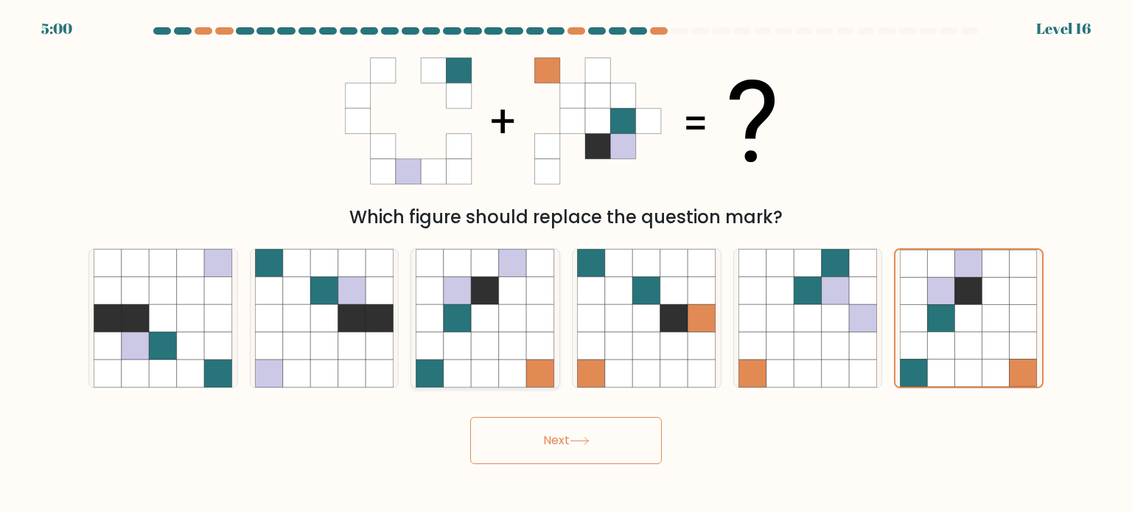
click at [566, 264] on input "c." at bounding box center [566, 259] width 1 height 7
radio input "true"
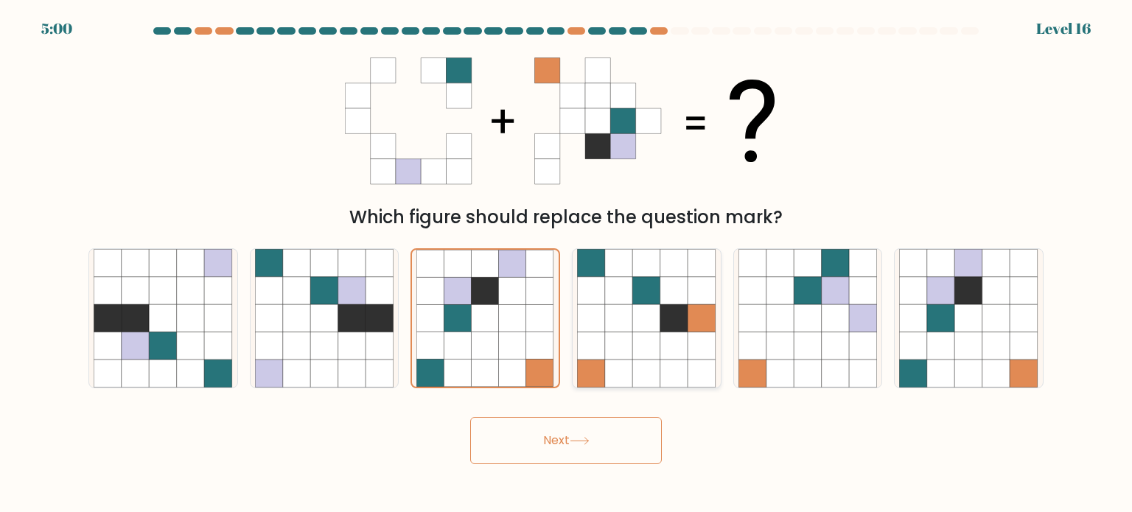
click at [712, 314] on icon at bounding box center [702, 318] width 28 height 28
click at [567, 264] on input "d." at bounding box center [566, 259] width 1 height 7
radio input "true"
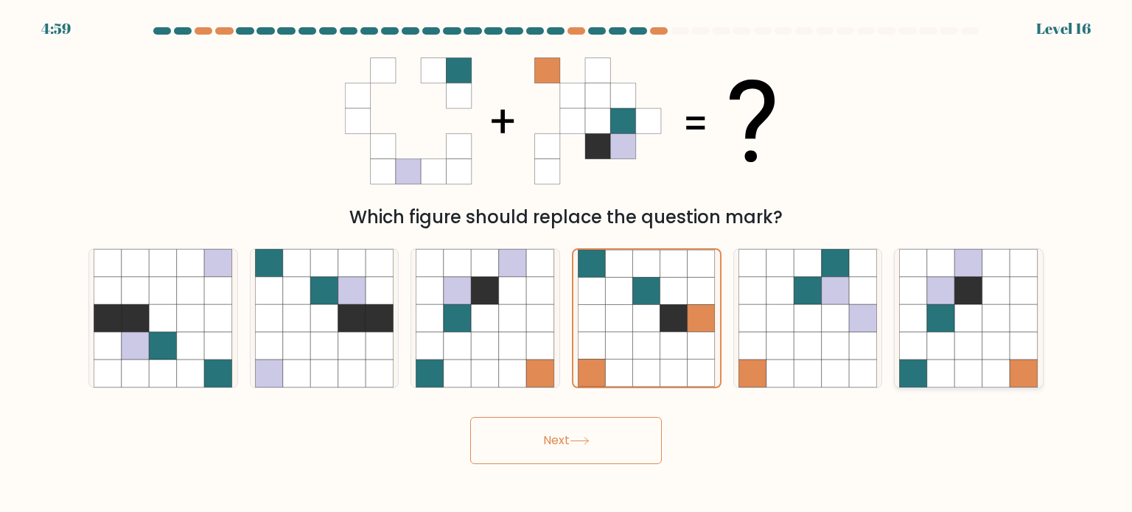
click at [955, 319] on icon at bounding box center [969, 318] width 28 height 28
click at [567, 264] on input "f." at bounding box center [566, 259] width 1 height 7
radio input "true"
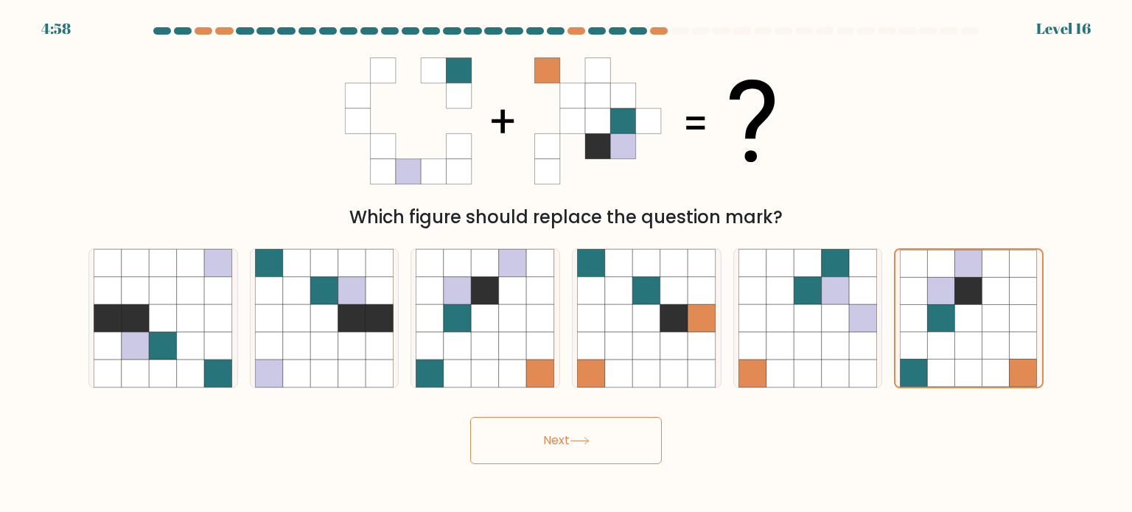
click at [587, 444] on icon at bounding box center [580, 441] width 20 height 8
click at [557, 424] on button "Next" at bounding box center [566, 440] width 192 height 47
click at [557, 426] on button "Next" at bounding box center [566, 440] width 192 height 47
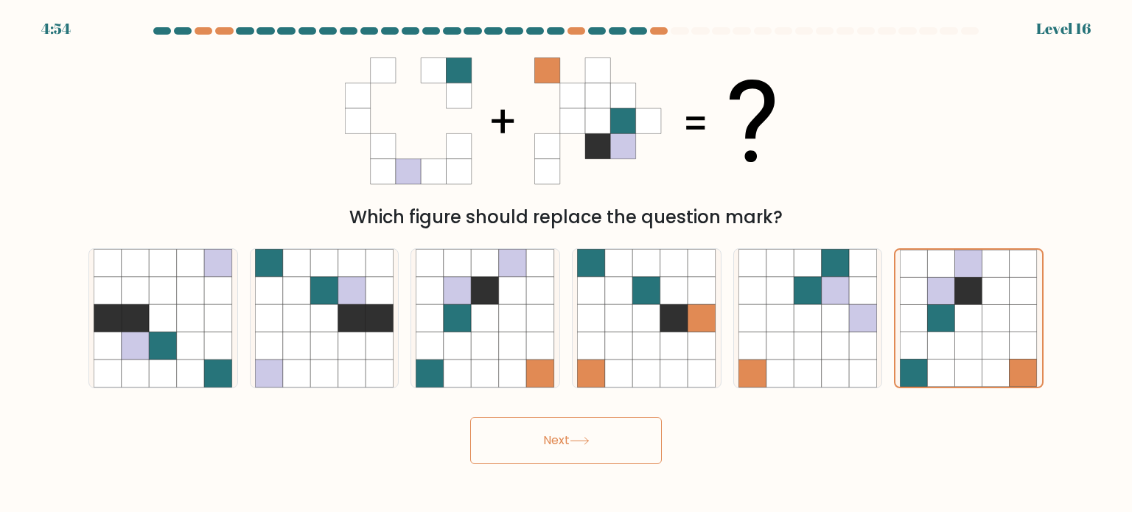
click at [557, 426] on button "Next" at bounding box center [566, 440] width 192 height 47
click at [970, 341] on icon at bounding box center [969, 346] width 28 height 28
click at [567, 264] on input "f." at bounding box center [566, 259] width 1 height 7
radio input "true"
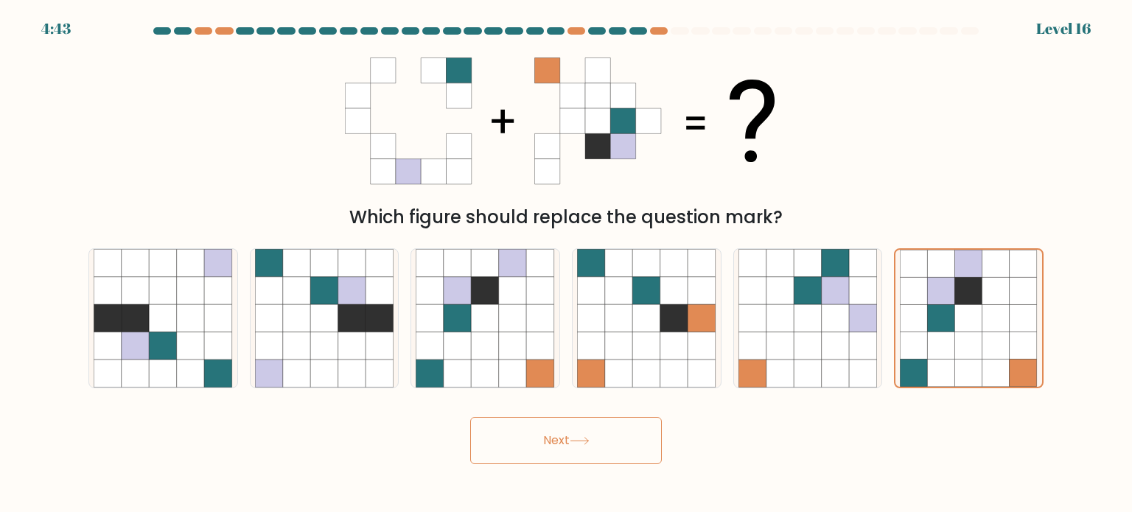
click at [603, 441] on button "Next" at bounding box center [566, 440] width 192 height 47
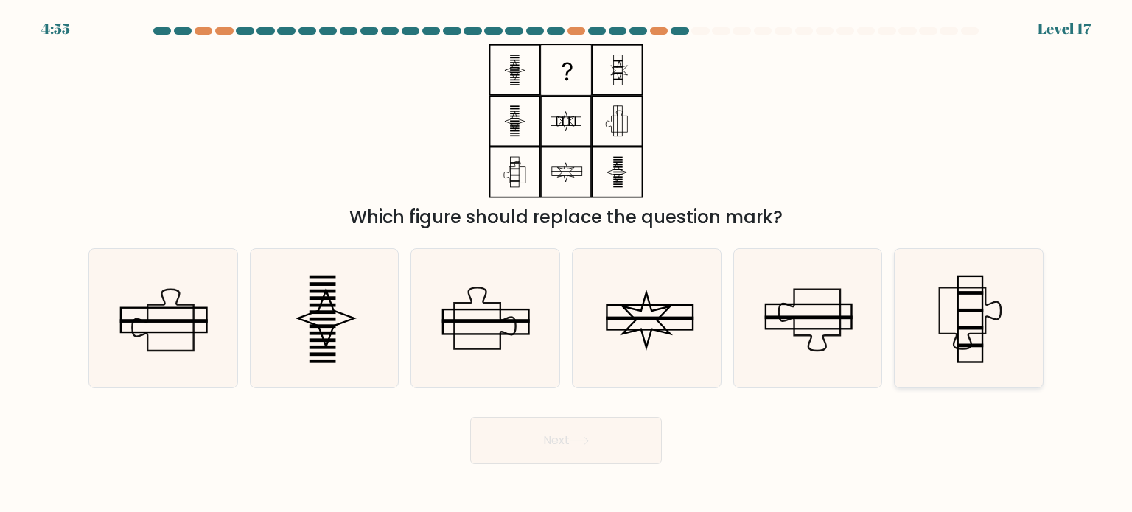
click at [933, 312] on icon at bounding box center [968, 318] width 139 height 139
click at [567, 264] on input "f." at bounding box center [566, 259] width 1 height 7
radio input "true"
click at [534, 433] on button "Next" at bounding box center [566, 440] width 192 height 47
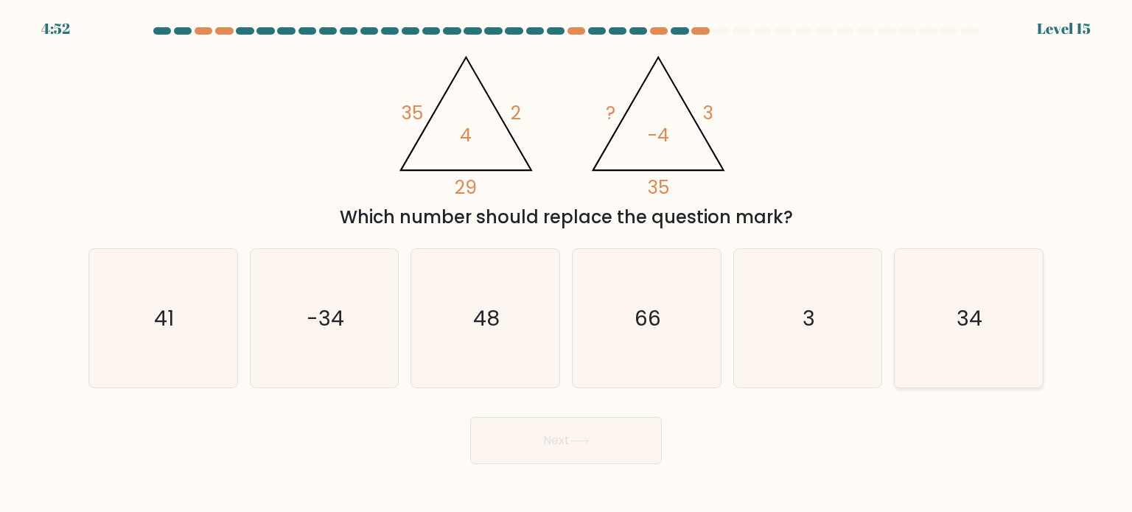
click at [1002, 303] on icon "34" at bounding box center [968, 318] width 139 height 139
click at [567, 264] on input "f. 34" at bounding box center [566, 259] width 1 height 7
radio input "true"
click at [590, 438] on icon at bounding box center [580, 441] width 20 height 8
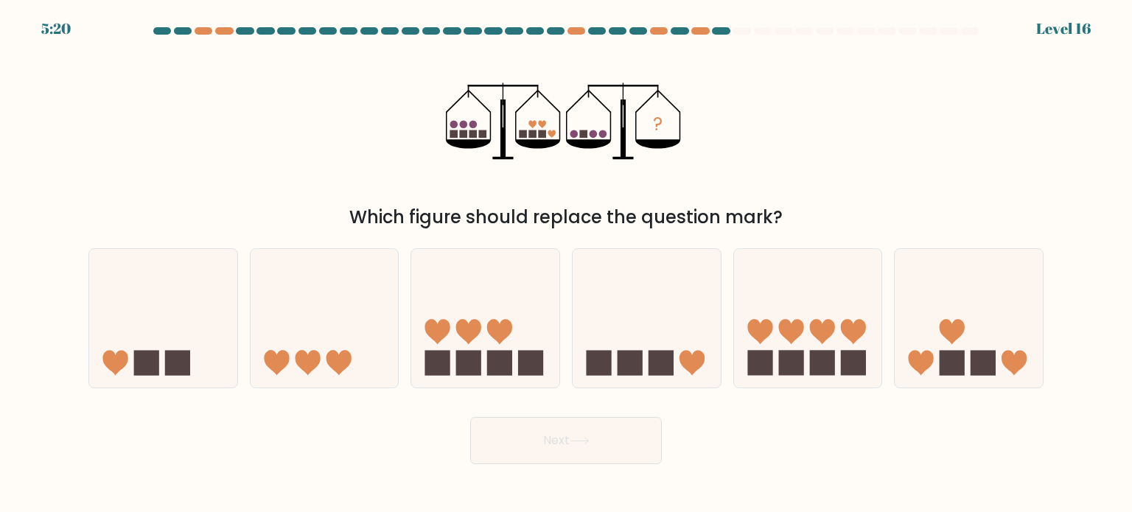
drag, startPoint x: 1076, startPoint y: 167, endPoint x: 1008, endPoint y: 24, distance: 157.6
click at [1074, 155] on form at bounding box center [566, 245] width 1132 height 437
click at [343, 323] on icon at bounding box center [325, 318] width 148 height 122
click at [566, 264] on input "b." at bounding box center [566, 259] width 1 height 7
radio input "true"
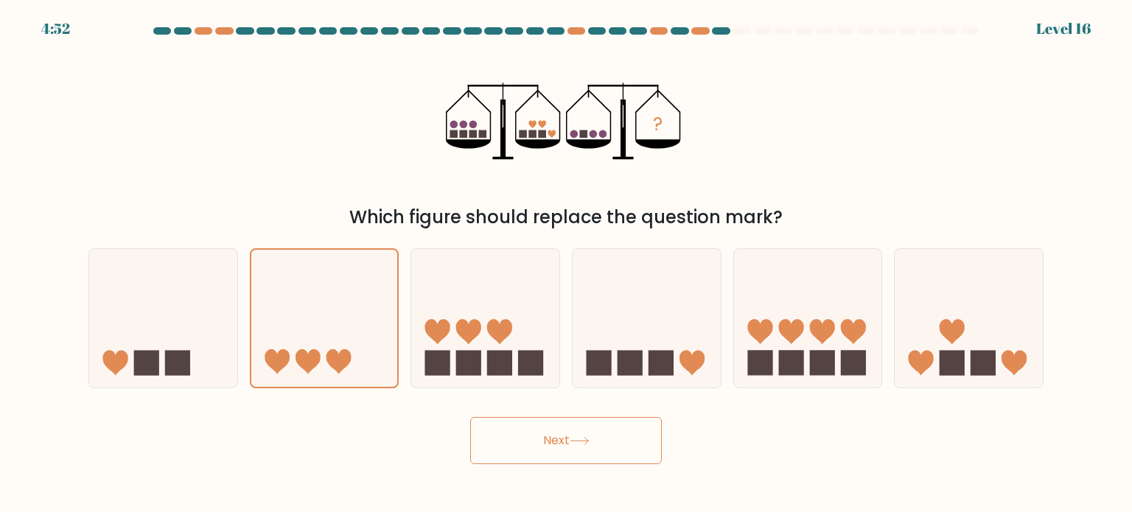
click at [573, 448] on button "Next" at bounding box center [566, 440] width 192 height 47
click at [599, 438] on button "Next" at bounding box center [566, 440] width 192 height 47
click at [601, 437] on button "Next" at bounding box center [566, 440] width 192 height 47
click at [596, 433] on button "Next" at bounding box center [566, 440] width 192 height 47
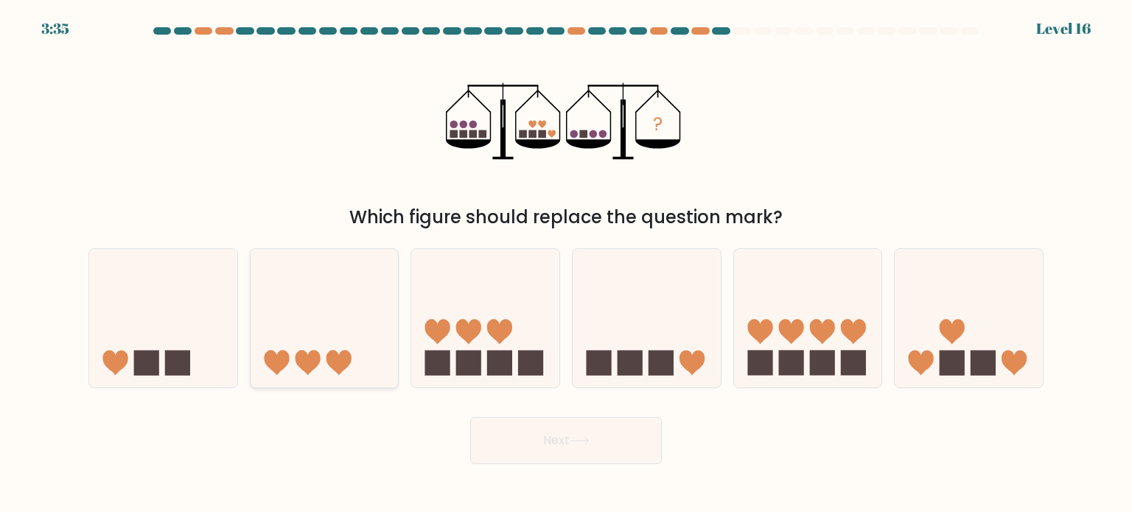
click at [304, 317] on icon at bounding box center [325, 318] width 148 height 122
click at [566, 264] on input "b." at bounding box center [566, 259] width 1 height 7
radio input "true"
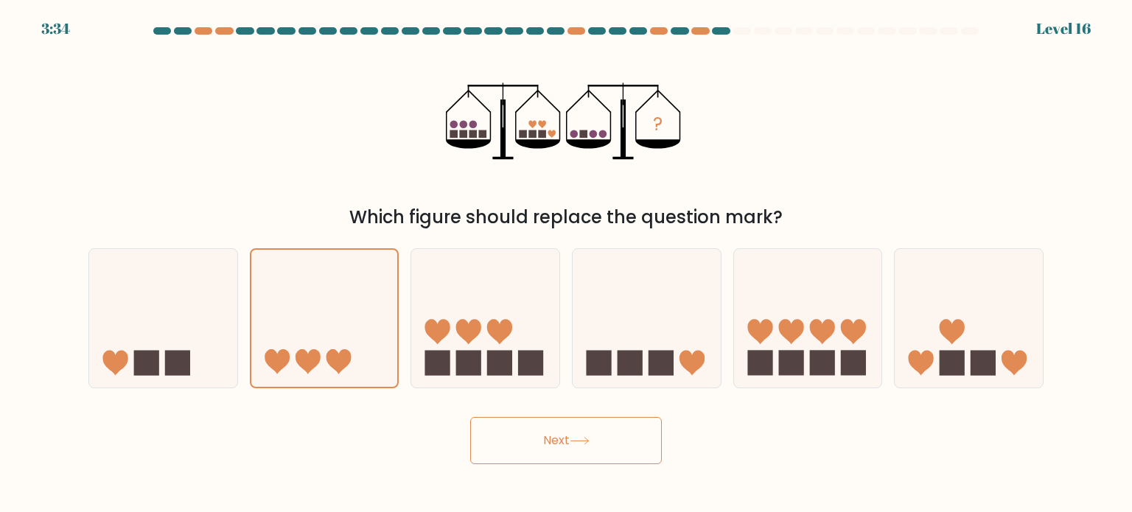
click at [533, 438] on button "Next" at bounding box center [566, 440] width 192 height 47
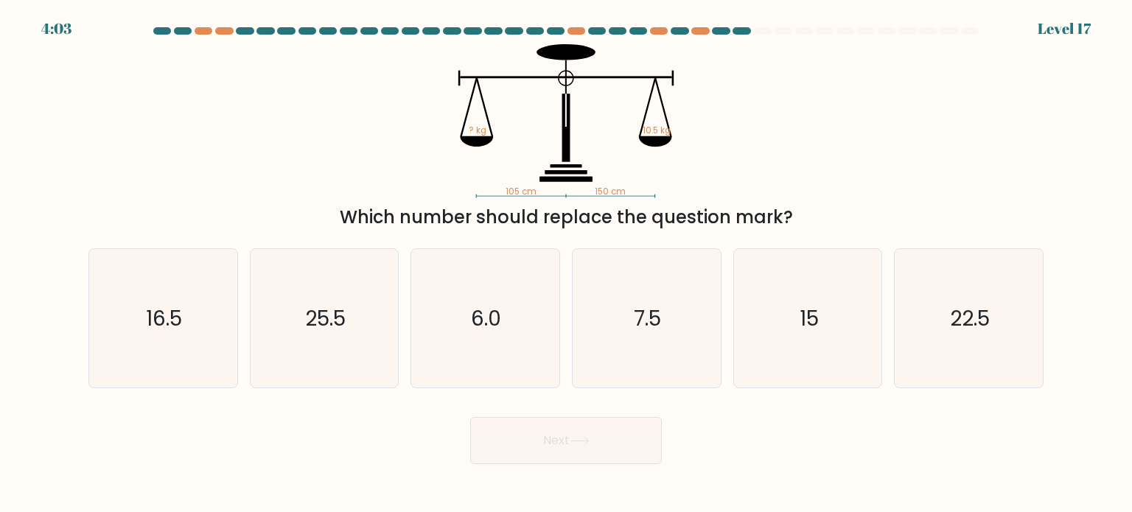
drag, startPoint x: 1057, startPoint y: 153, endPoint x: 938, endPoint y: 7, distance: 187.5
click at [1046, 136] on form at bounding box center [566, 245] width 1132 height 437
click at [842, 308] on icon "15" at bounding box center [807, 318] width 139 height 139
click at [567, 264] on input "e. 15" at bounding box center [566, 259] width 1 height 7
radio input "true"
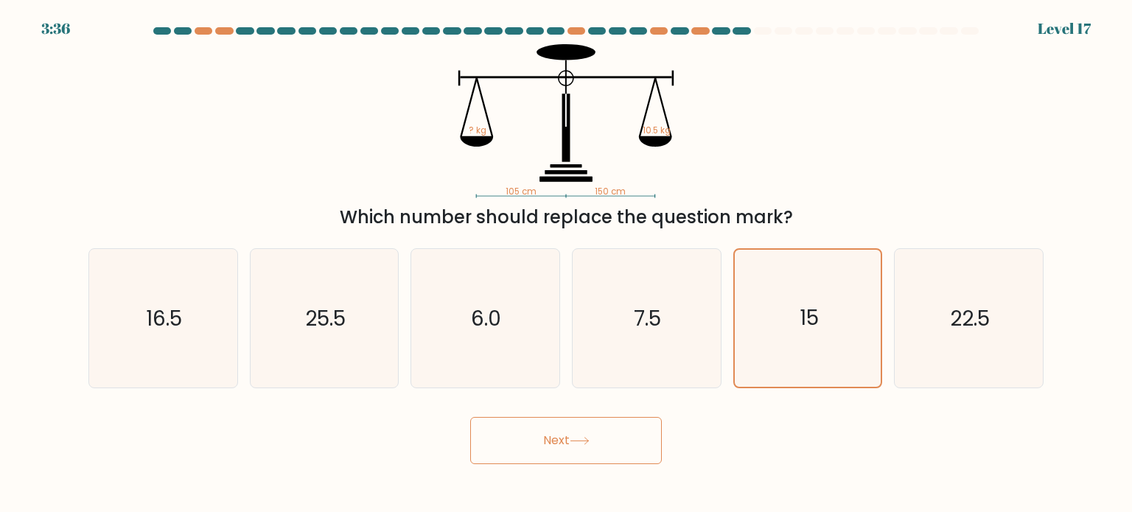
click at [560, 433] on button "Next" at bounding box center [566, 440] width 192 height 47
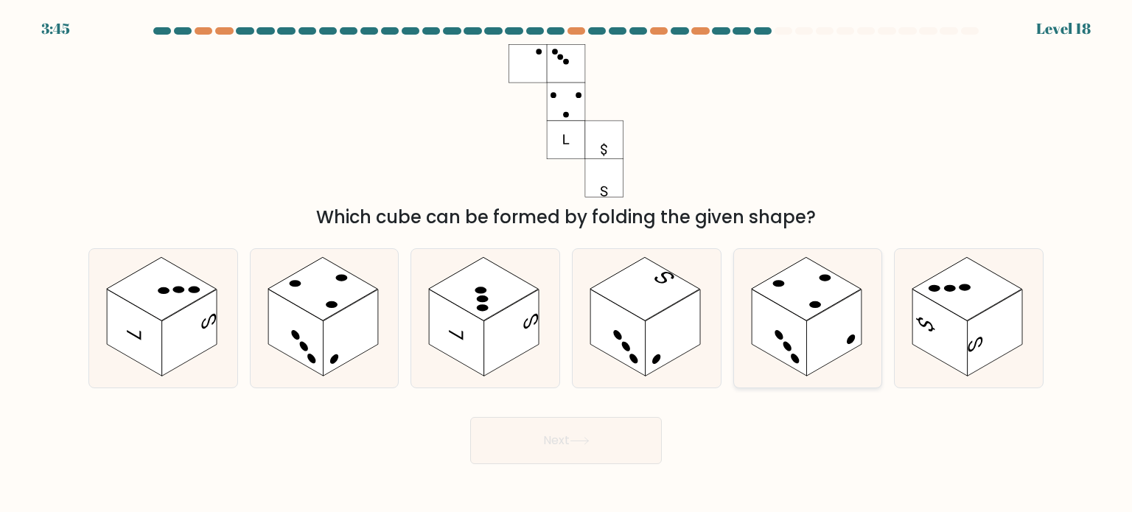
click at [849, 320] on rect at bounding box center [833, 333] width 55 height 87
click at [567, 264] on input "e." at bounding box center [566, 259] width 1 height 7
radio input "true"
click at [604, 444] on button "Next" at bounding box center [566, 440] width 192 height 47
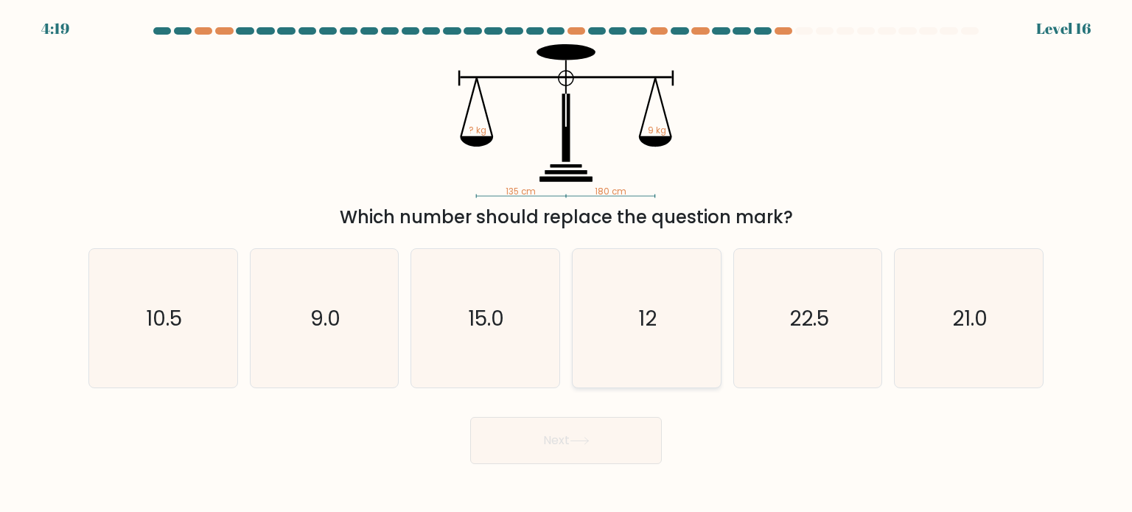
click at [646, 314] on text "12" at bounding box center [648, 317] width 18 height 29
click at [567, 264] on input "d. 12" at bounding box center [566, 259] width 1 height 7
radio input "true"
drag, startPoint x: 623, startPoint y: 409, endPoint x: 621, endPoint y: 399, distance: 9.8
click at [622, 405] on form at bounding box center [566, 245] width 1132 height 437
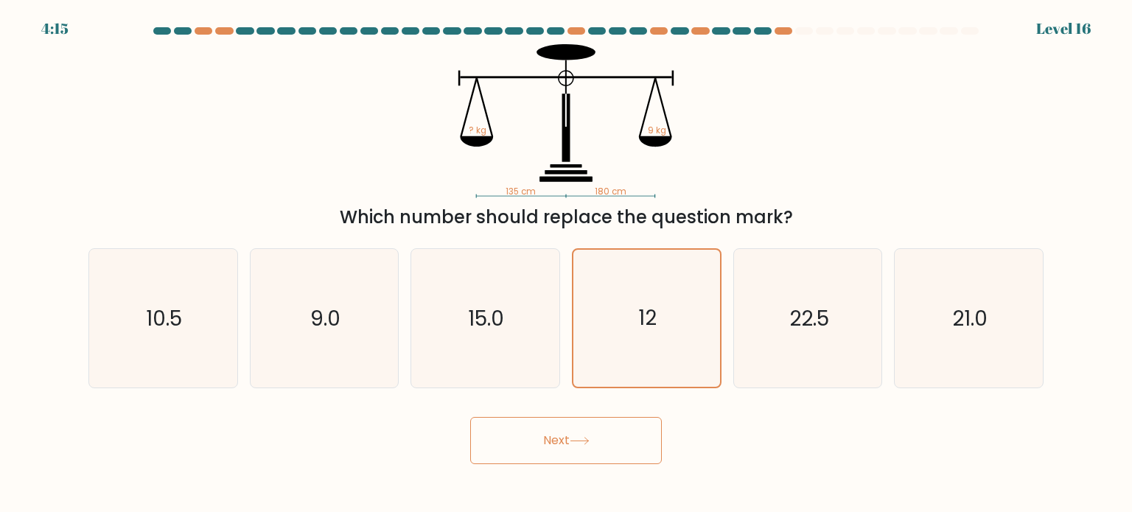
click at [531, 428] on button "Next" at bounding box center [566, 440] width 192 height 47
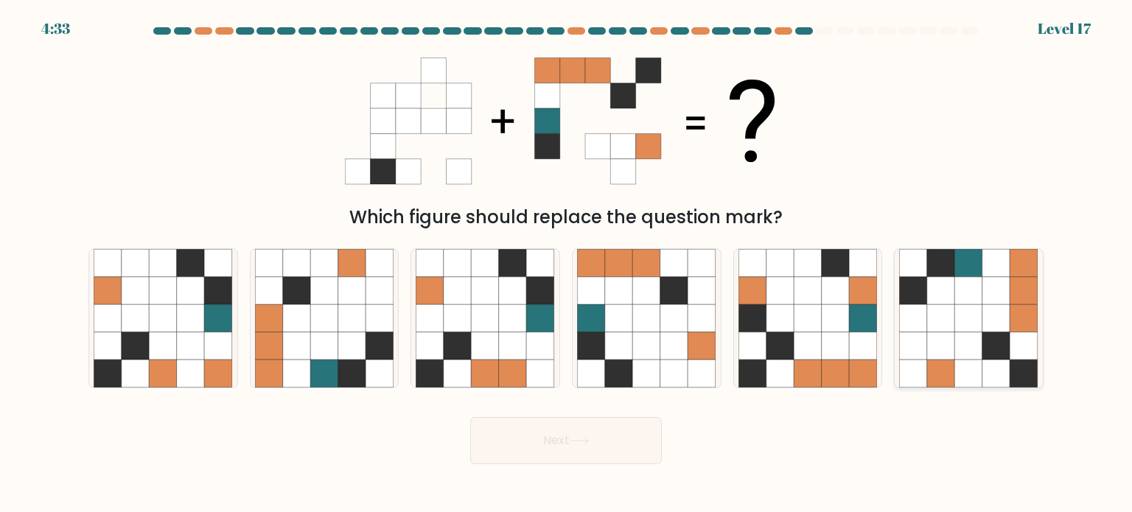
click at [934, 316] on icon at bounding box center [941, 318] width 28 height 28
click at [567, 264] on input "f." at bounding box center [566, 259] width 1 height 7
radio input "true"
click at [598, 440] on button "Next" at bounding box center [566, 440] width 192 height 47
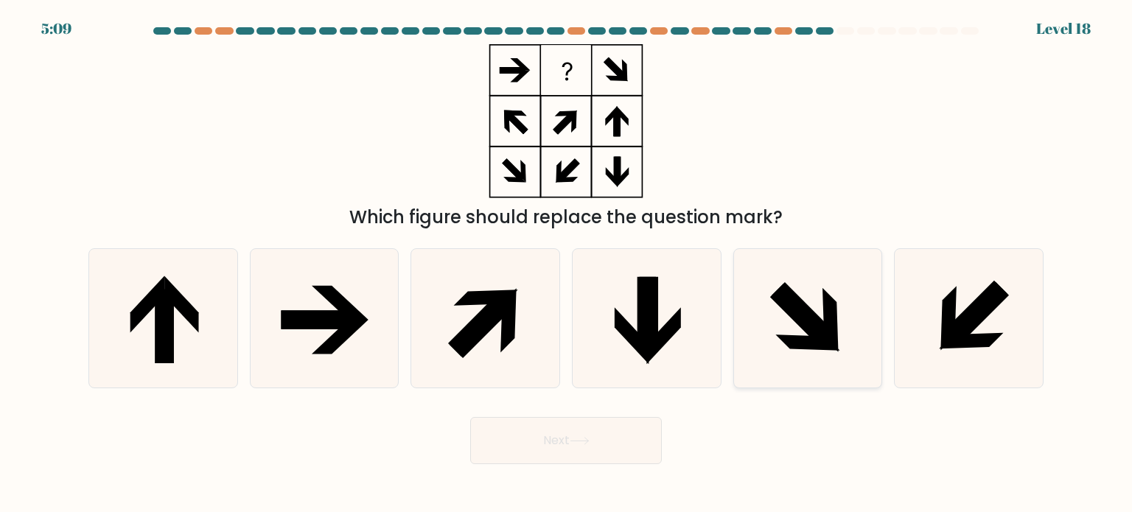
click at [815, 315] on icon at bounding box center [805, 315] width 66 height 66
click at [567, 264] on input "e." at bounding box center [566, 259] width 1 height 7
radio input "true"
click at [605, 452] on button "Next" at bounding box center [566, 440] width 192 height 47
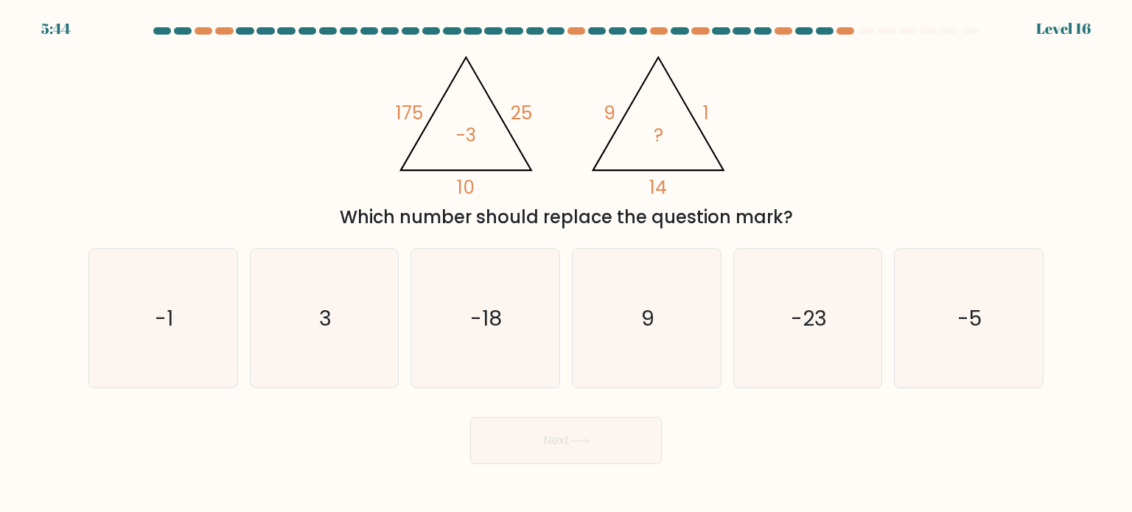
drag, startPoint x: 1035, startPoint y: 116, endPoint x: 960, endPoint y: 0, distance: 138.2
click at [1030, 108] on div "@import url('https://fonts.googleapis.com/css?family=Abril+Fatface:400,100,100i…" at bounding box center [566, 137] width 973 height 186
click at [956, 343] on icon "-5" at bounding box center [968, 318] width 139 height 139
click at [567, 264] on input "f. -5" at bounding box center [566, 259] width 1 height 7
radio input "true"
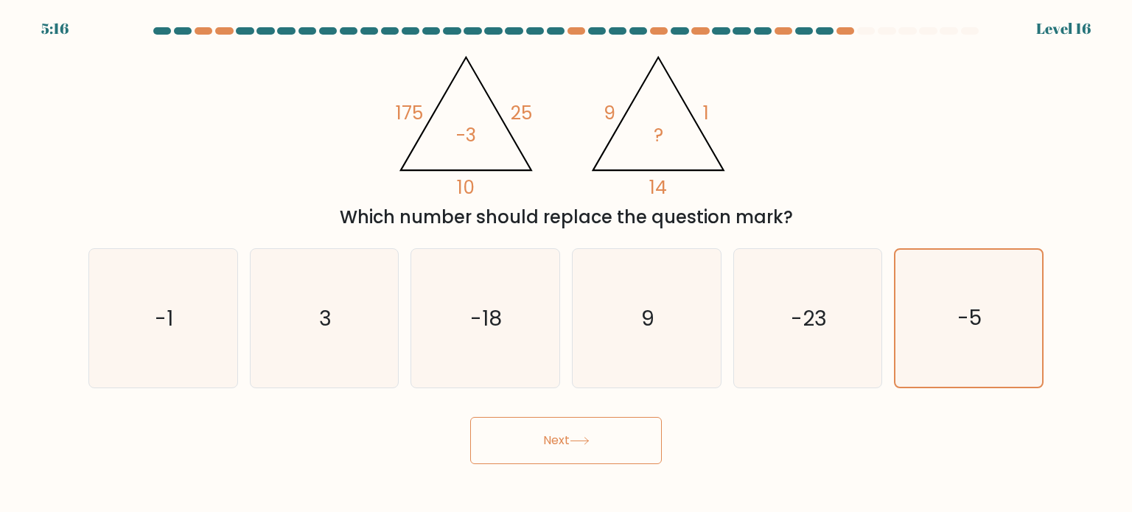
click at [627, 445] on button "Next" at bounding box center [566, 440] width 192 height 47
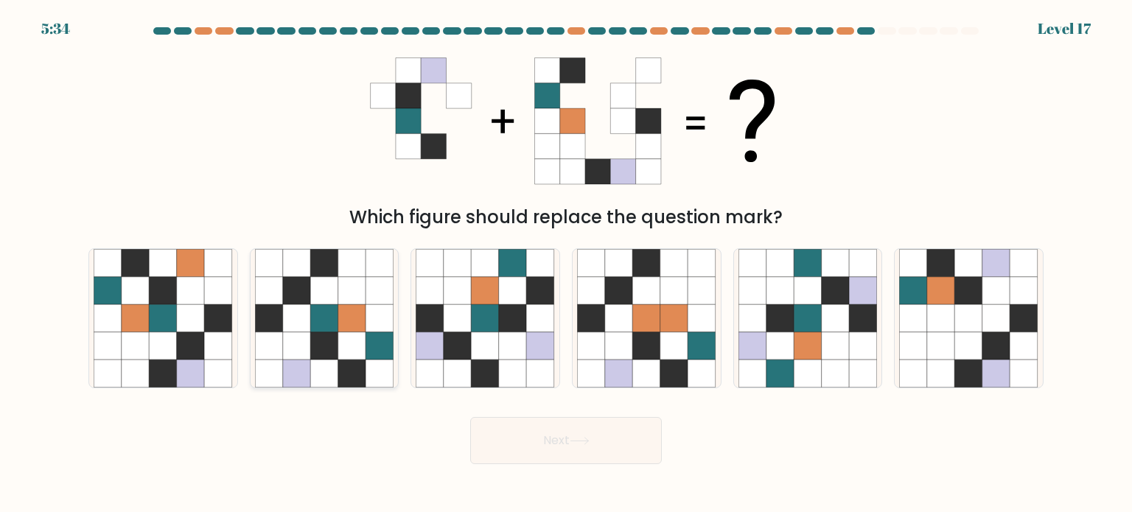
click at [348, 345] on icon at bounding box center [352, 346] width 28 height 28
click at [566, 264] on input "b." at bounding box center [566, 259] width 1 height 7
radio input "true"
click at [548, 427] on button "Next" at bounding box center [566, 440] width 192 height 47
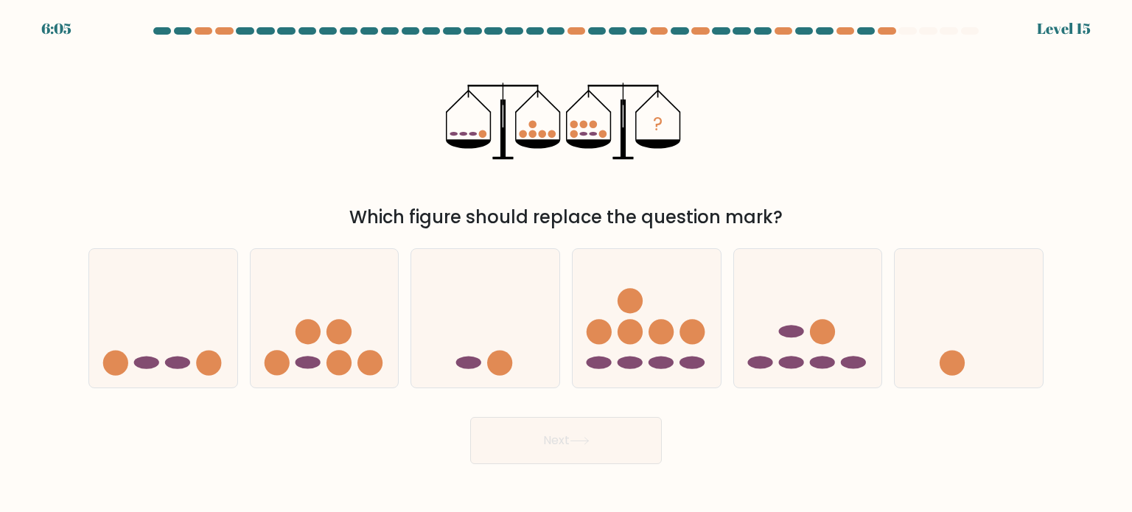
drag, startPoint x: 1062, startPoint y: 158, endPoint x: 966, endPoint y: 5, distance: 180.1
click at [1062, 152] on form at bounding box center [566, 245] width 1132 height 437
click at [673, 348] on icon at bounding box center [647, 318] width 148 height 122
click at [567, 264] on input "d." at bounding box center [566, 259] width 1 height 7
radio input "true"
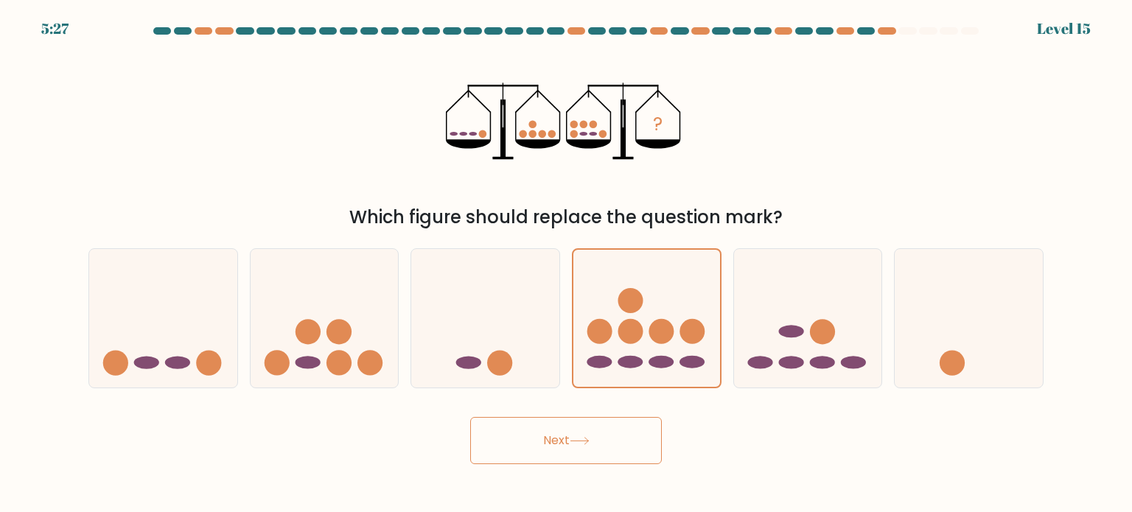
click at [580, 447] on button "Next" at bounding box center [566, 440] width 192 height 47
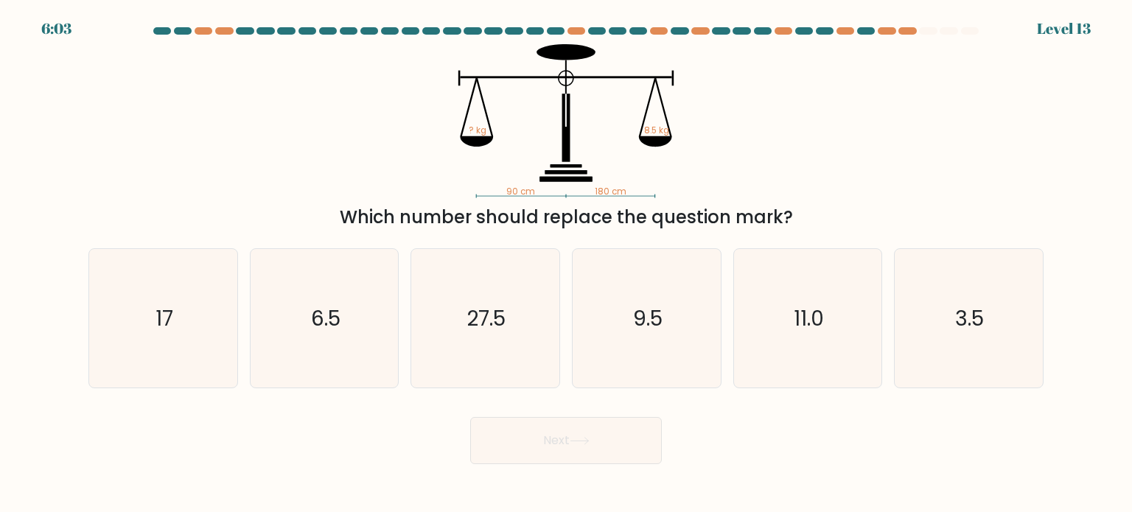
click at [1040, 119] on div "90 cm 180 cm ? kg 8.5 kg Which number should replace the question mark?" at bounding box center [566, 137] width 973 height 186
drag, startPoint x: 186, startPoint y: 305, endPoint x: 254, endPoint y: 362, distance: 89.0
click at [186, 305] on icon "17" at bounding box center [163, 318] width 139 height 139
click at [566, 264] on input "a. 17" at bounding box center [566, 259] width 1 height 7
radio input "true"
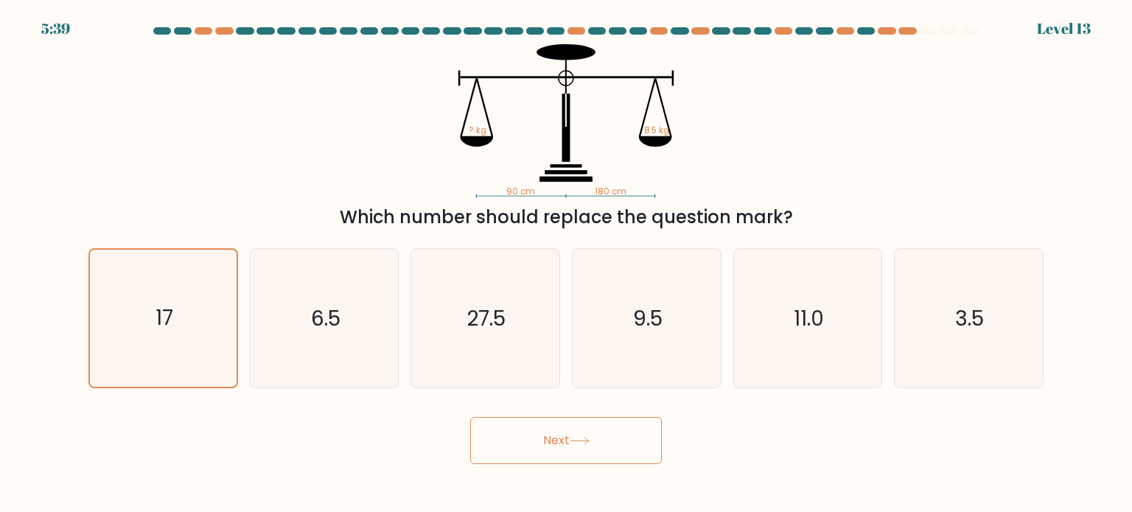
click at [563, 456] on button "Next" at bounding box center [566, 440] width 192 height 47
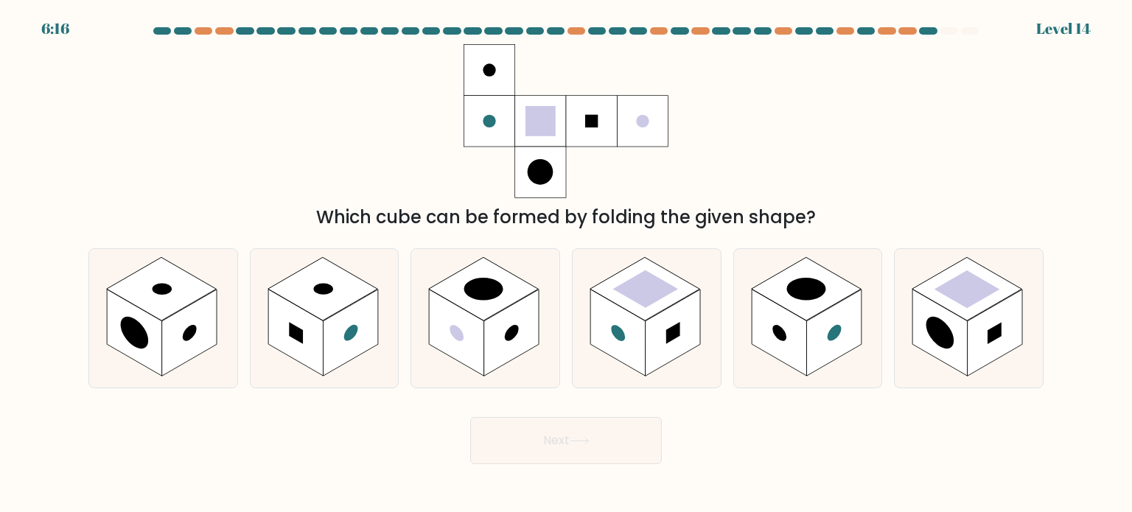
drag, startPoint x: 1010, startPoint y: 105, endPoint x: 976, endPoint y: 38, distance: 75.8
click at [1004, 94] on div "Which cube can be formed by folding the given shape?" at bounding box center [566, 137] width 973 height 186
click at [612, 297] on rect at bounding box center [645, 288] width 110 height 63
click at [567, 264] on input "d." at bounding box center [566, 259] width 1 height 7
radio input "true"
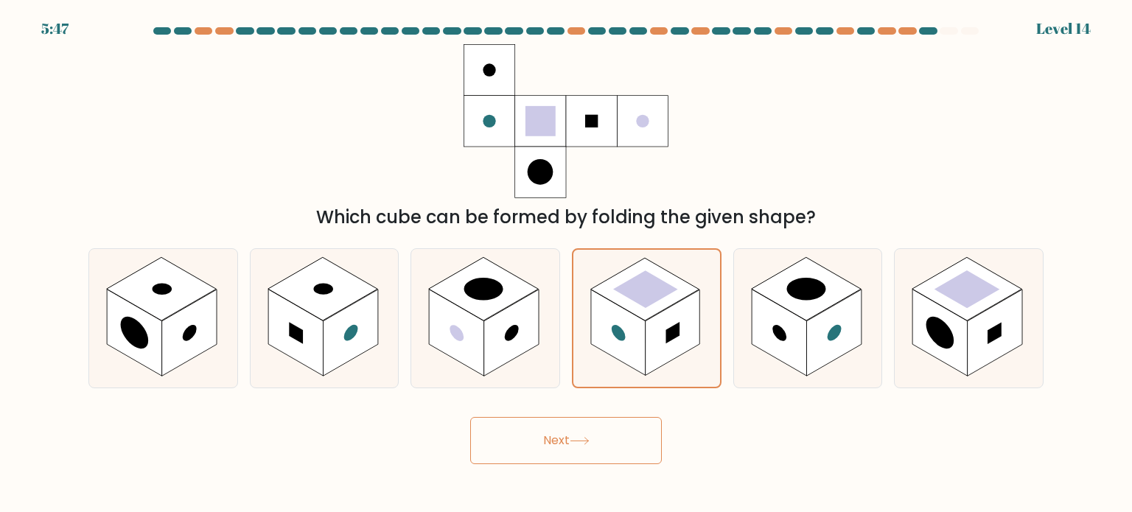
click at [604, 429] on button "Next" at bounding box center [566, 440] width 192 height 47
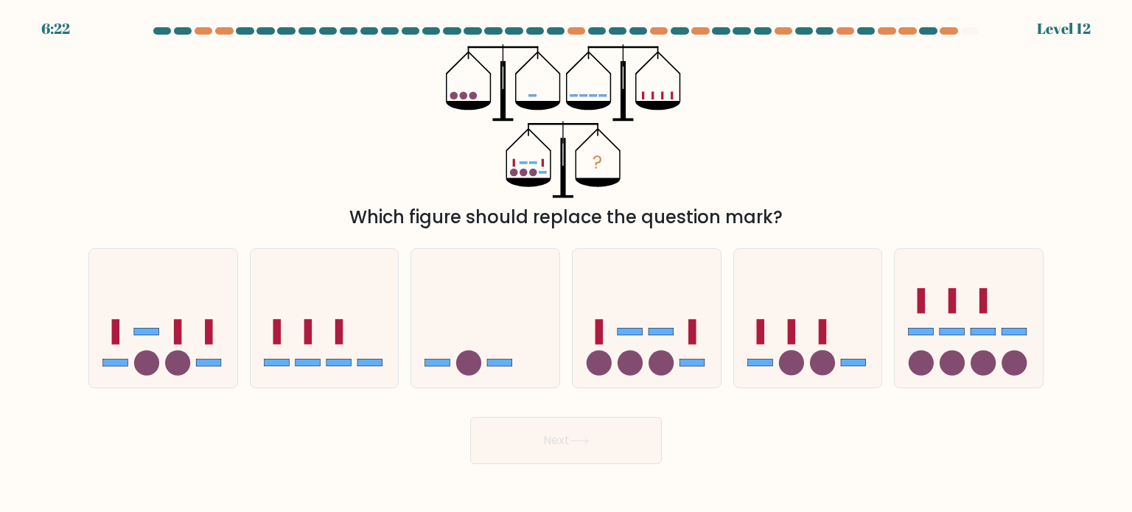
click at [172, 149] on div "? Which figure should replace the question mark?" at bounding box center [566, 137] width 973 height 186
click at [649, 325] on icon at bounding box center [647, 318] width 148 height 122
click at [567, 264] on input "d." at bounding box center [566, 259] width 1 height 7
radio input "true"
click at [607, 443] on button "Next" at bounding box center [566, 440] width 192 height 47
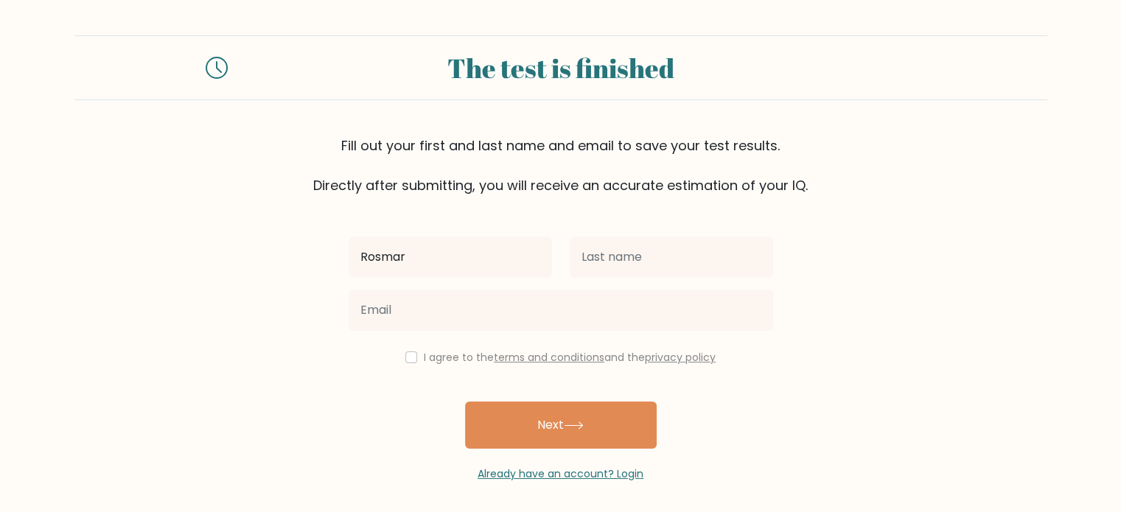
type input "Rosmar"
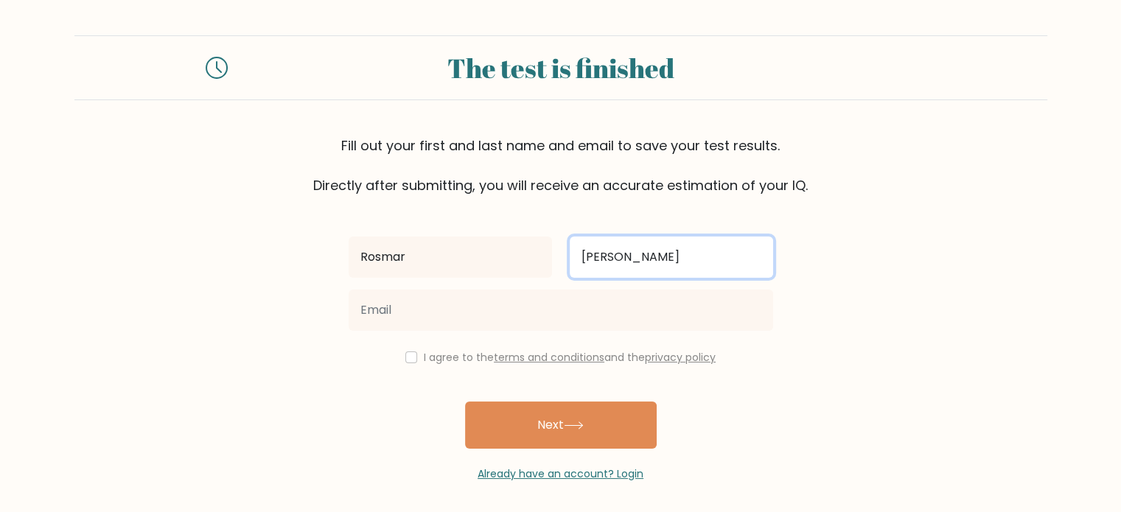
type input "[PERSON_NAME]"
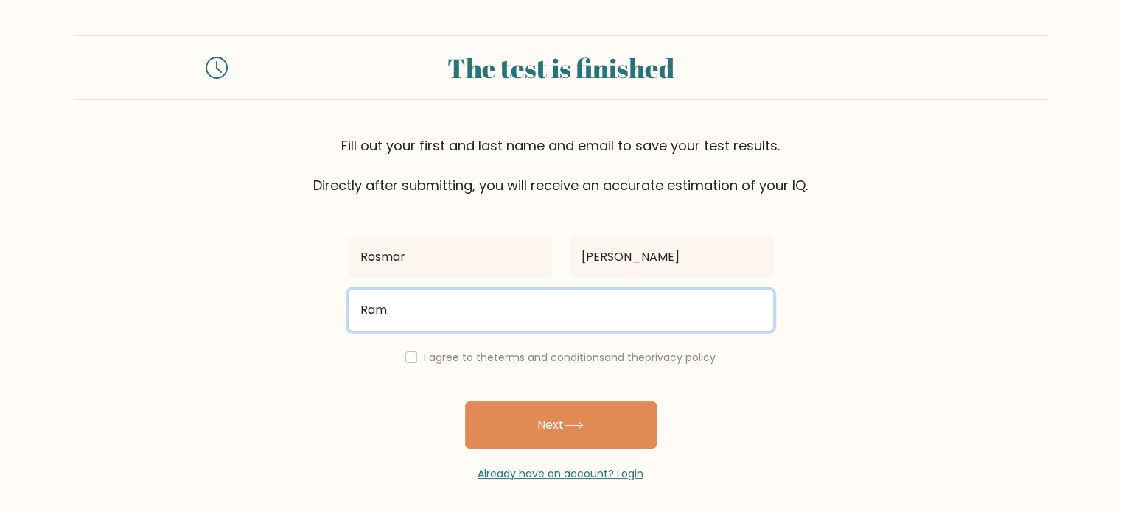
type input "ramtamayo017@gmail.com"
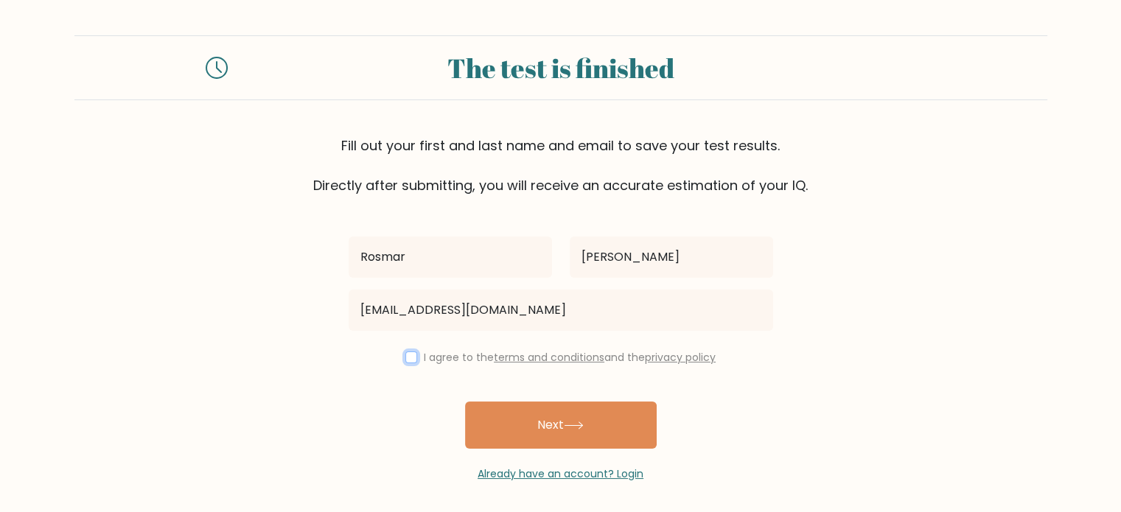
drag, startPoint x: 405, startPoint y: 354, endPoint x: 411, endPoint y: 362, distance: 10.5
click at [405, 355] on input "checkbox" at bounding box center [411, 357] width 12 height 12
checkbox input "true"
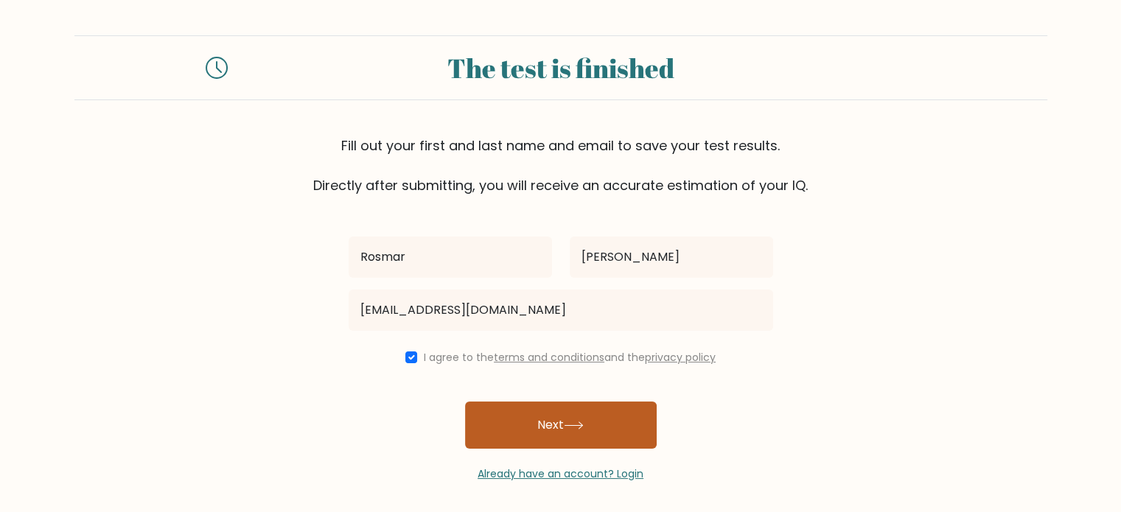
click at [534, 411] on button "Next" at bounding box center [561, 425] width 192 height 47
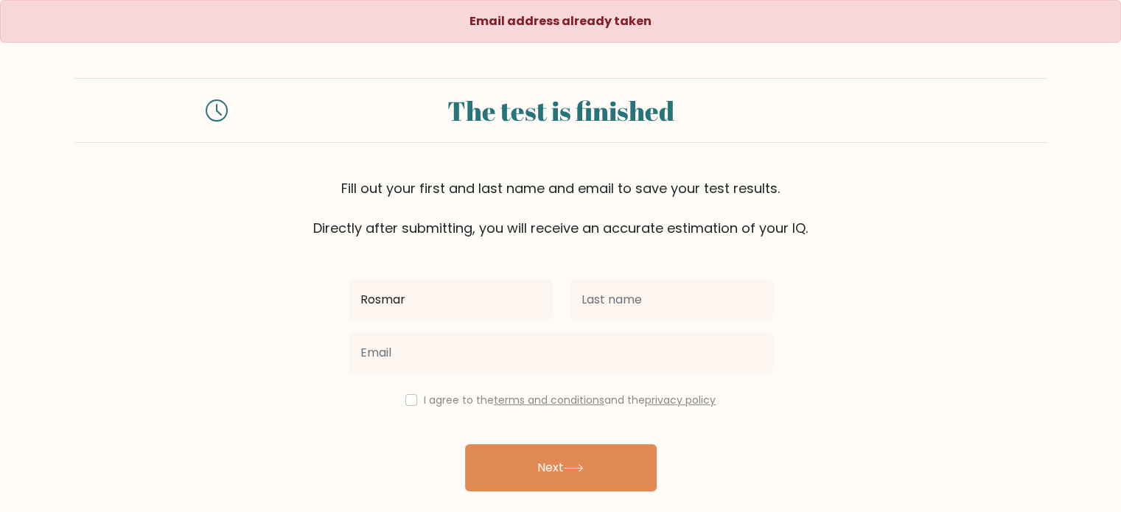
type input "Rosmar"
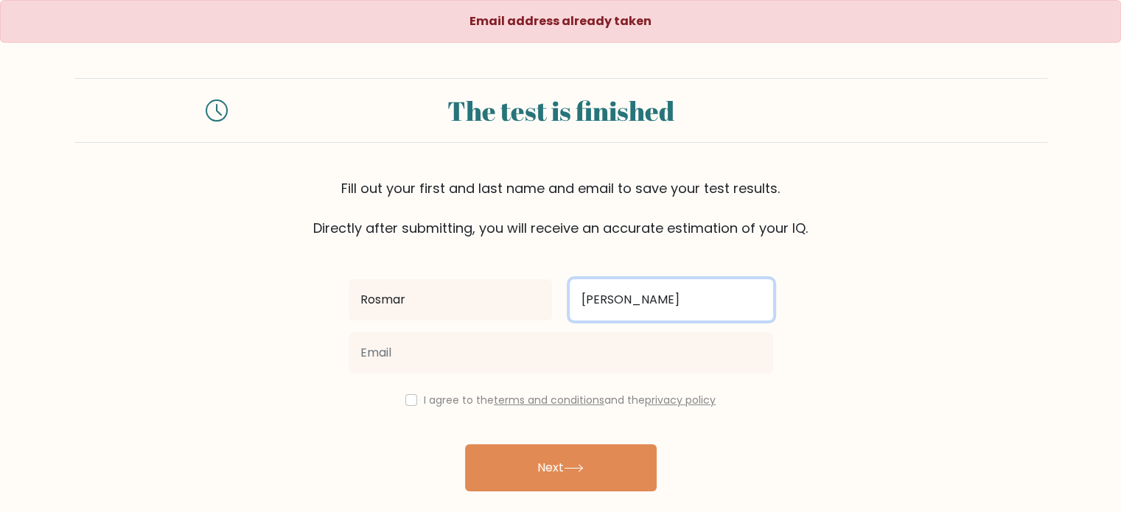
type input "[PERSON_NAME]"
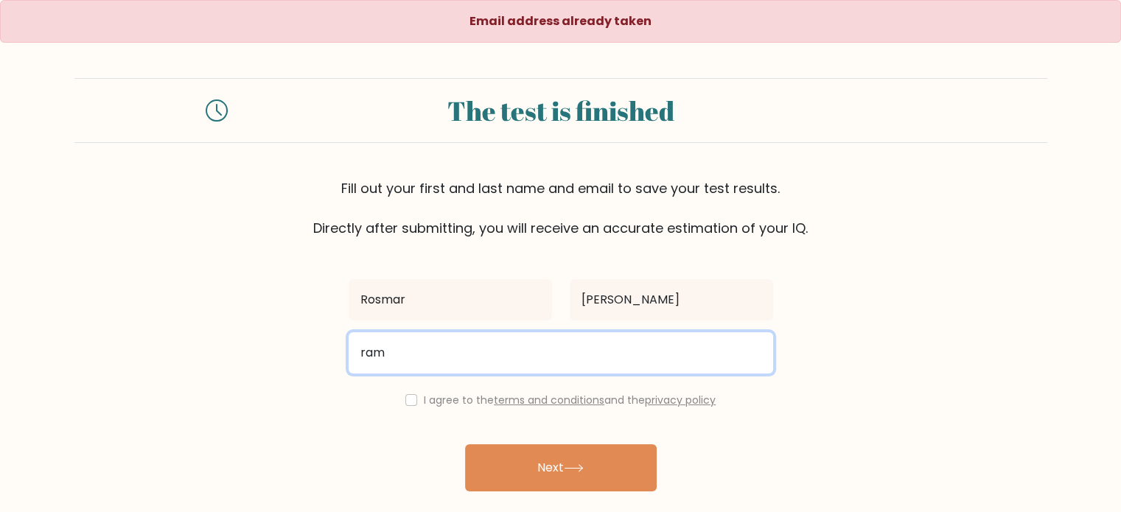
drag, startPoint x: 437, startPoint y: 351, endPoint x: 164, endPoint y: 353, distance: 273.4
click at [158, 353] on form "The test is finished Fill out your first and last name and email to save your t…" at bounding box center [560, 301] width 1121 height 447
paste input ".[EMAIL_ADDRESS][DOMAIN_NAME]"
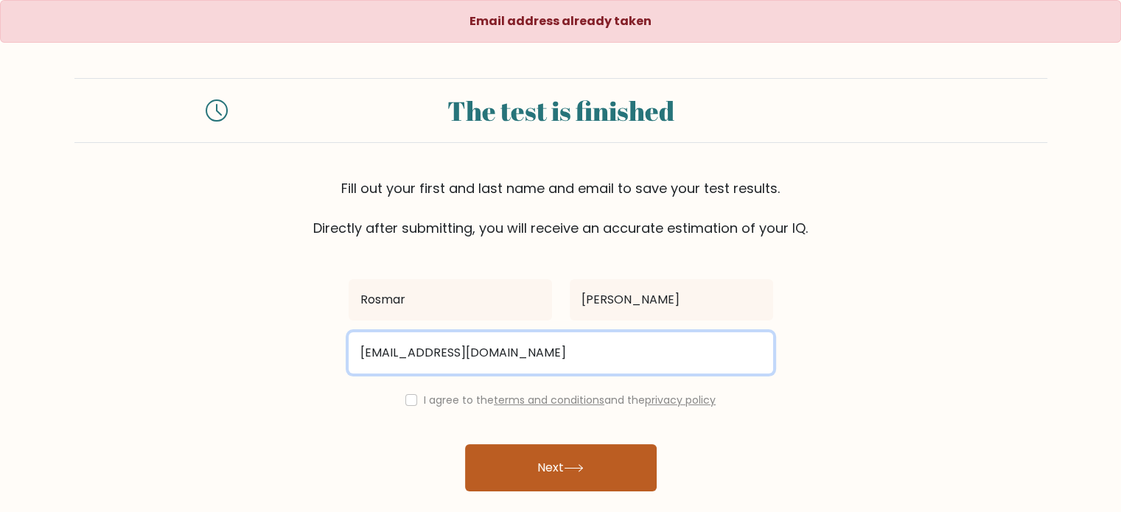
type input "[EMAIL_ADDRESS][DOMAIN_NAME]"
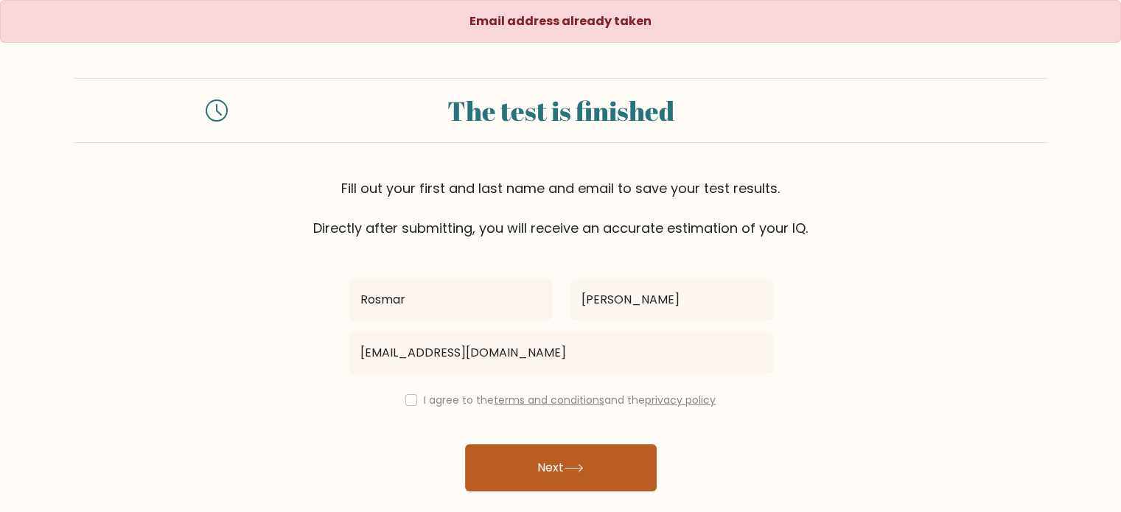
click at [550, 467] on button "Next" at bounding box center [561, 467] width 192 height 47
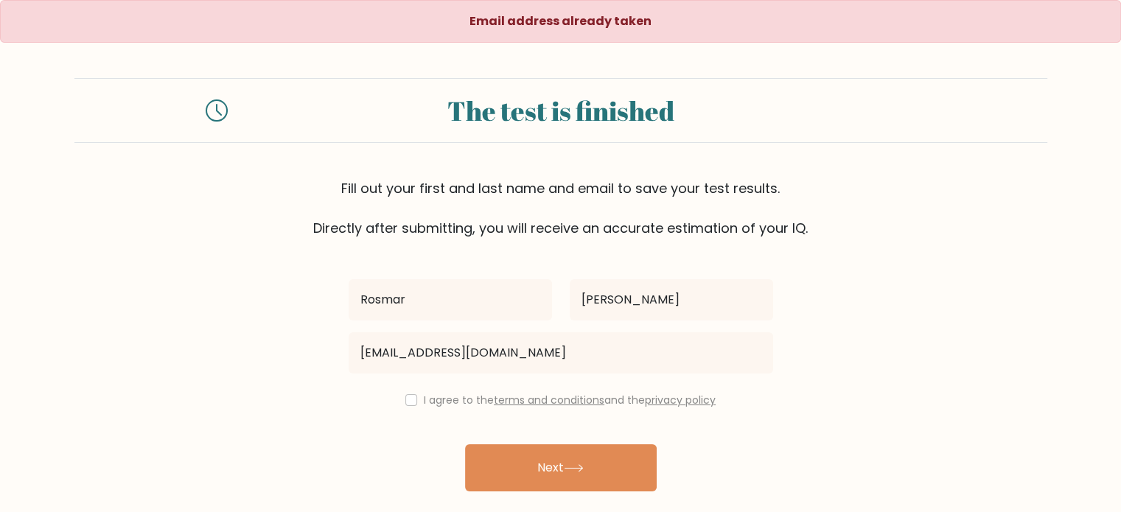
click at [399, 396] on div "I agree to the terms and conditions and the privacy policy" at bounding box center [561, 400] width 442 height 18
click at [405, 399] on input "checkbox" at bounding box center [411, 400] width 12 height 12
checkbox input "true"
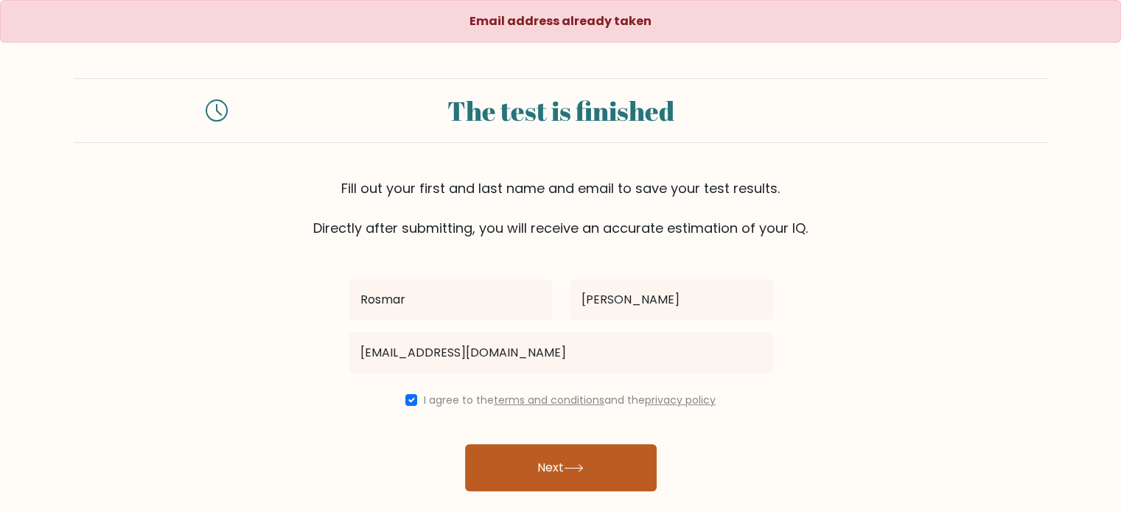
click at [490, 475] on button "Next" at bounding box center [561, 467] width 192 height 47
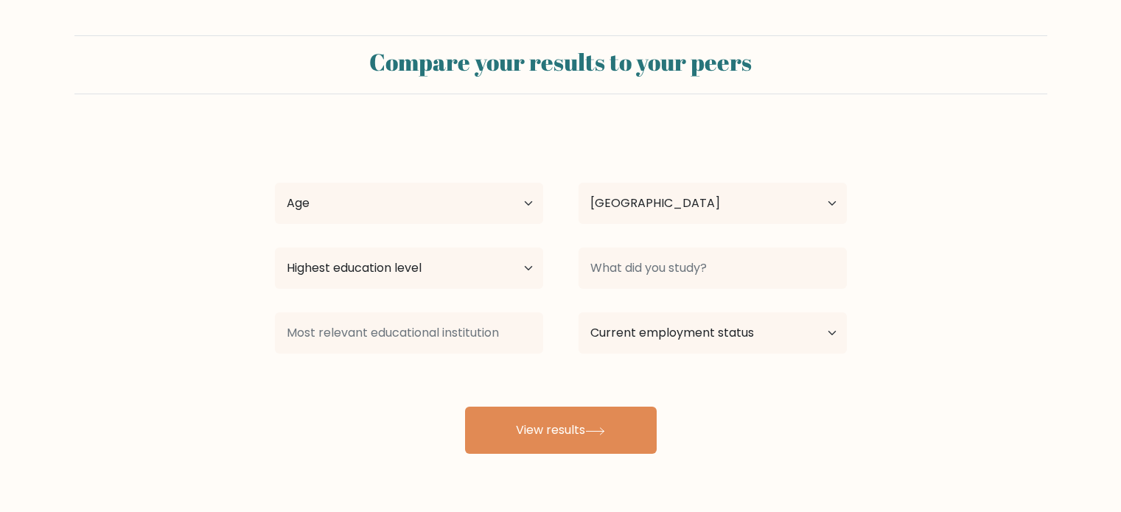
select select "PH"
click at [442, 215] on select "Age Under [DEMOGRAPHIC_DATA] [DEMOGRAPHIC_DATA] [DEMOGRAPHIC_DATA] [DEMOGRAPHIC…" at bounding box center [409, 203] width 268 height 41
select select "25_34"
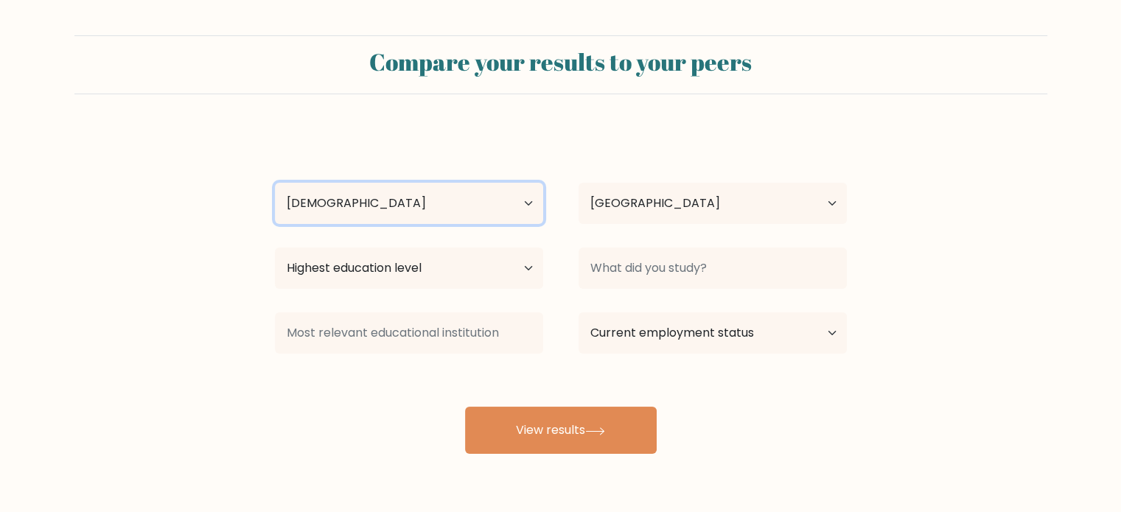
click at [275, 183] on select "Age Under [DEMOGRAPHIC_DATA] [DEMOGRAPHIC_DATA] [DEMOGRAPHIC_DATA] [DEMOGRAPHIC…" at bounding box center [409, 203] width 268 height 41
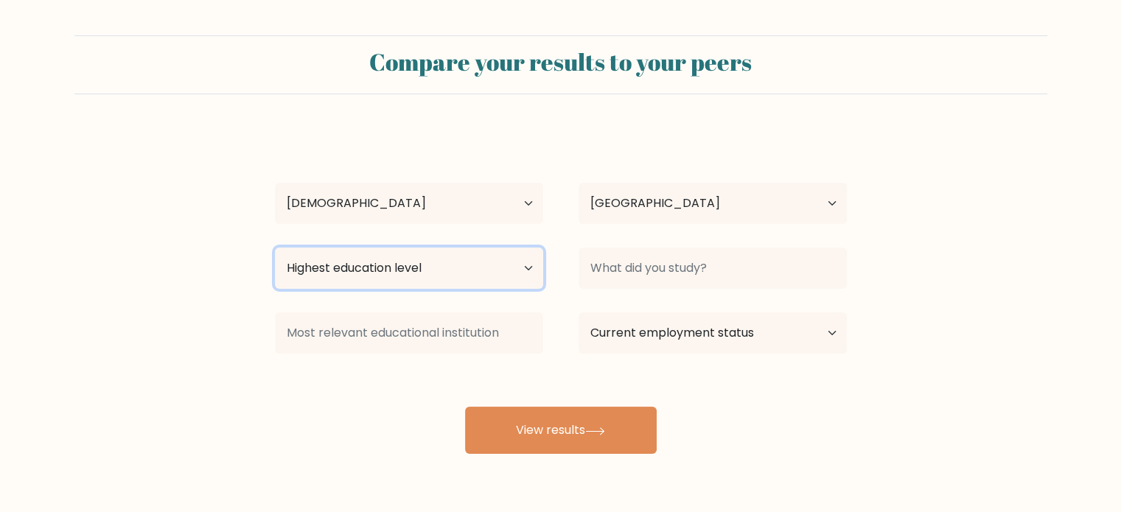
click at [539, 273] on select "Highest education level No schooling Primary Lower Secondary Upper Secondary Oc…" at bounding box center [409, 268] width 268 height 41
select select "bachelors_degree"
click at [275, 248] on select "Highest education level No schooling Primary Lower Secondary Upper Secondary Oc…" at bounding box center [409, 268] width 268 height 41
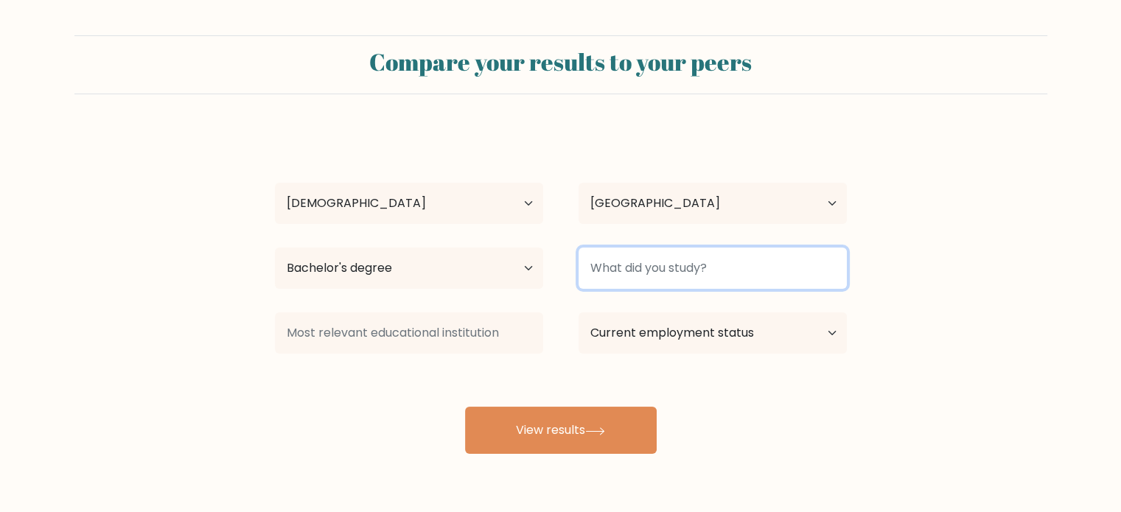
click at [673, 276] on input at bounding box center [712, 268] width 268 height 41
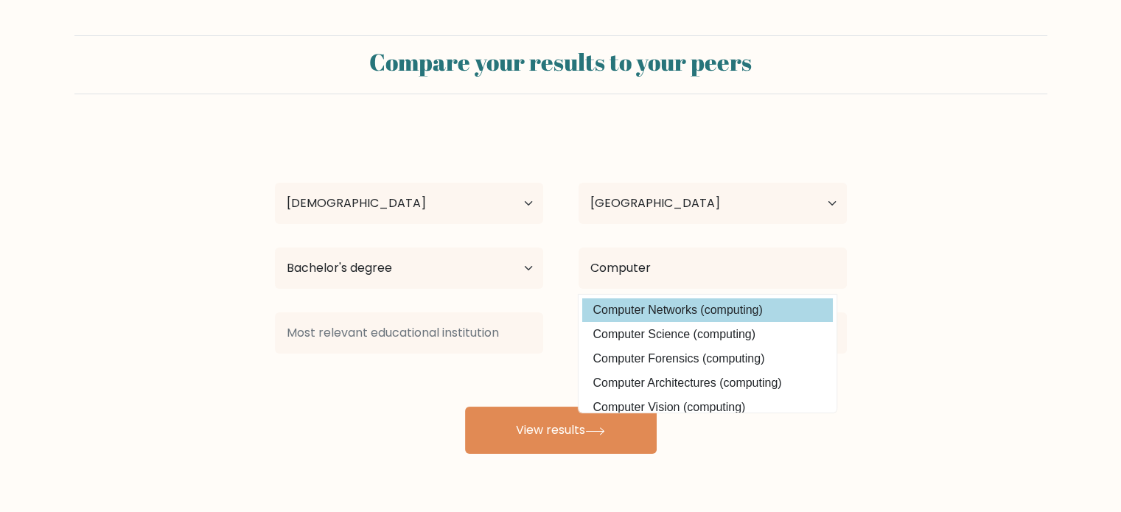
click at [634, 313] on option "Computer Networks (computing)" at bounding box center [707, 310] width 251 height 24
type input "Computer Networks"
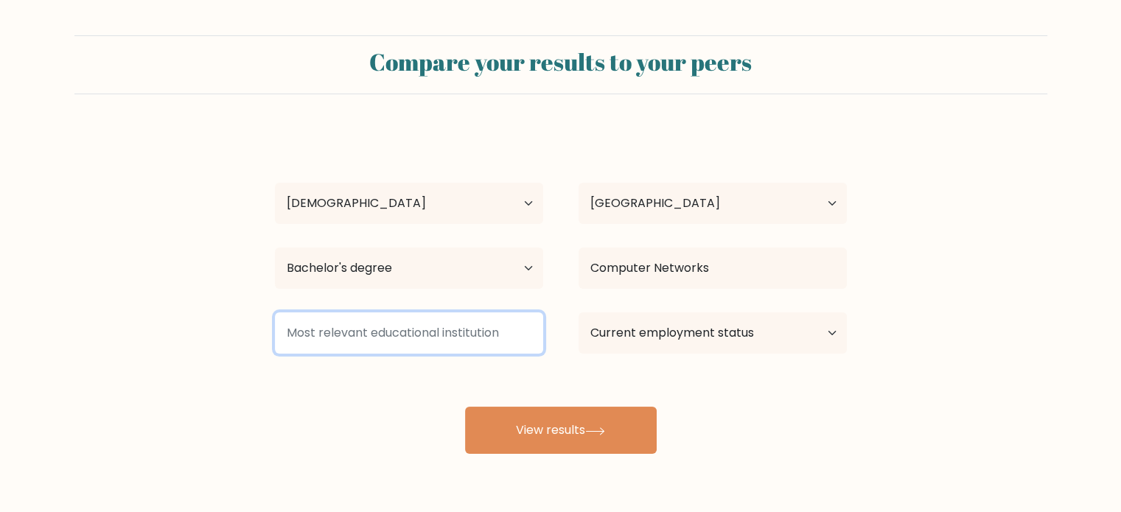
click at [448, 336] on input at bounding box center [409, 332] width 268 height 41
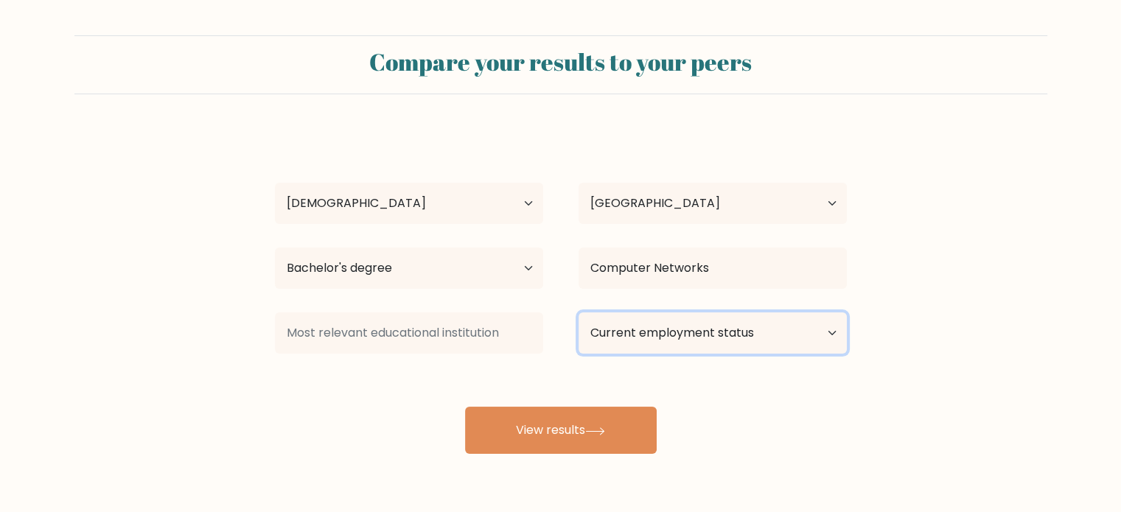
click at [685, 337] on select "Current employment status Employed Student Retired Other / prefer not to answer" at bounding box center [712, 332] width 268 height 41
select select "other"
click at [578, 312] on select "Current employment status Employed Student Retired Other / prefer not to answer" at bounding box center [712, 332] width 268 height 41
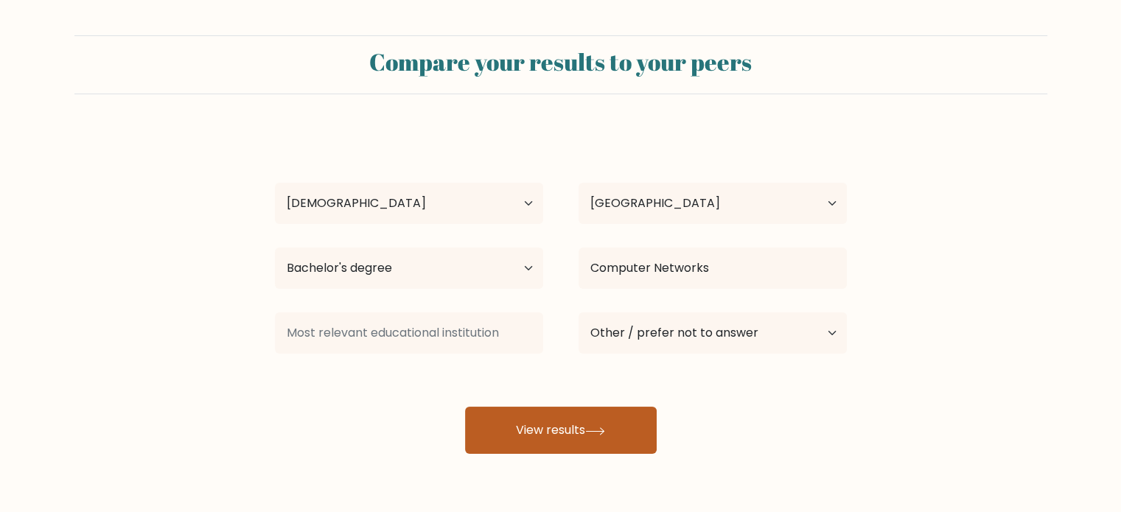
click at [594, 430] on icon at bounding box center [595, 431] width 20 height 8
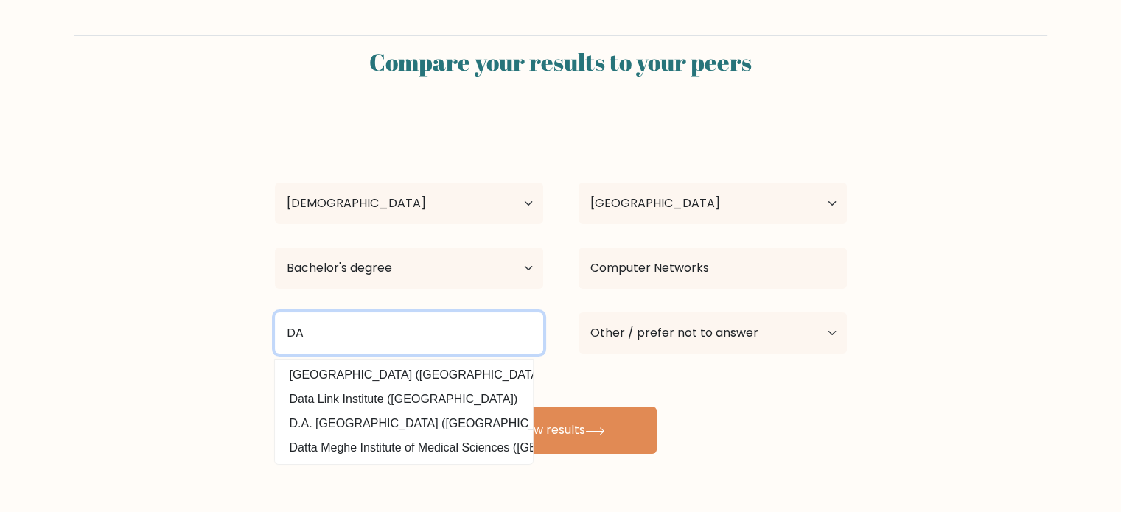
type input "D"
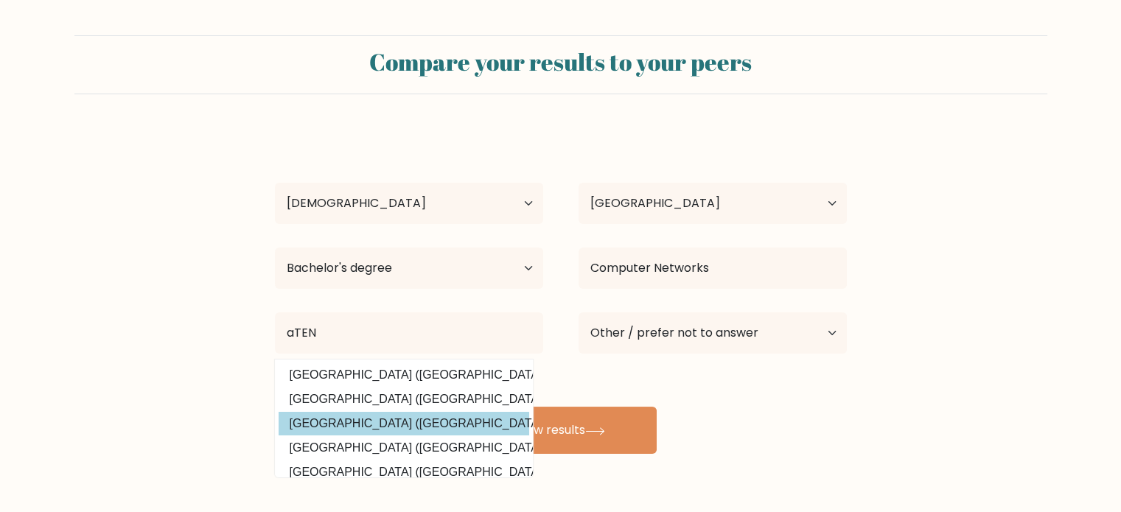
click at [406, 424] on option "[GEOGRAPHIC_DATA] ([GEOGRAPHIC_DATA])" at bounding box center [404, 424] width 251 height 24
type input "[GEOGRAPHIC_DATA]"
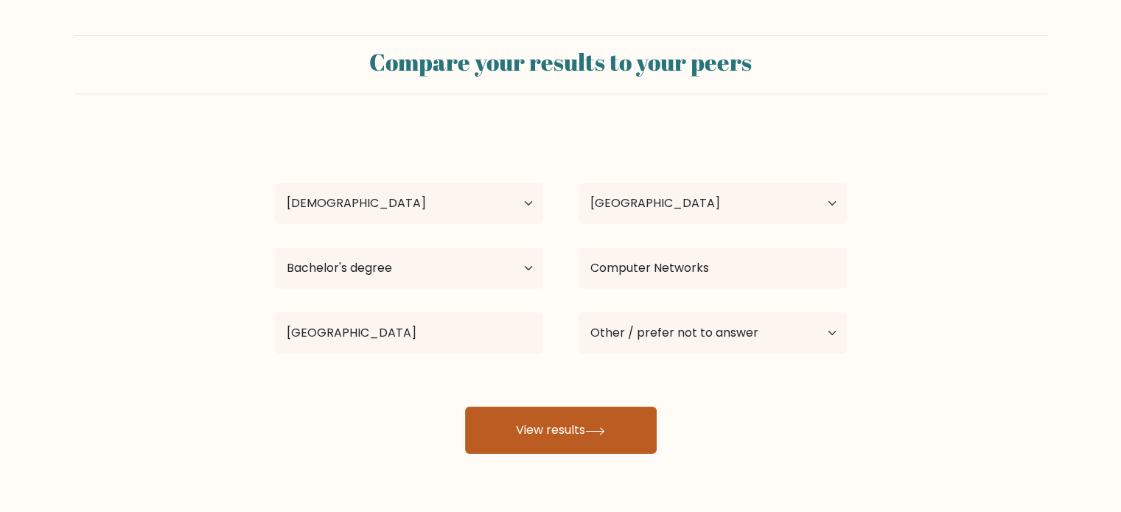
click at [590, 438] on button "View results" at bounding box center [561, 430] width 192 height 47
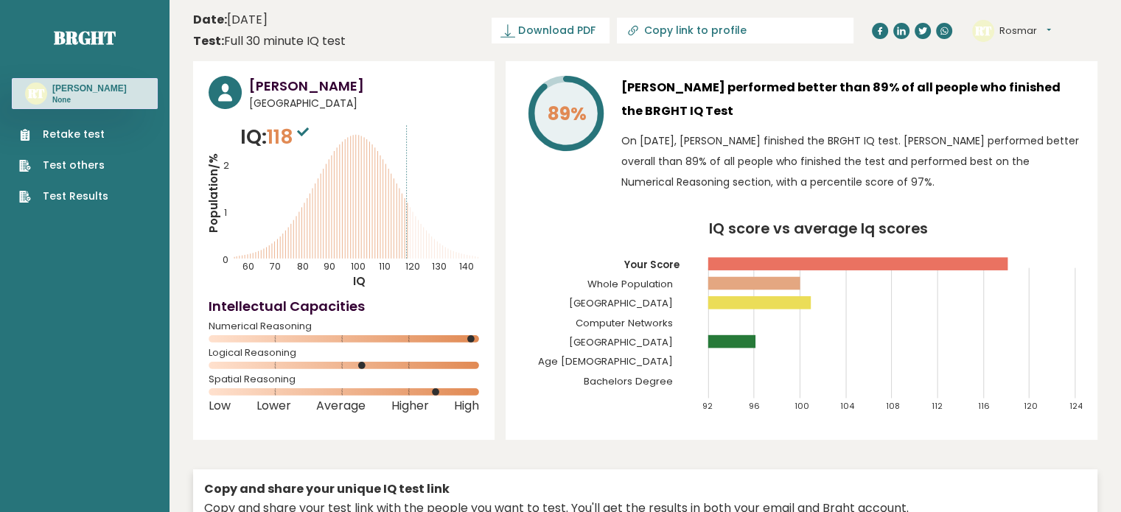
drag, startPoint x: 112, startPoint y: 323, endPoint x: 156, endPoint y: 169, distance: 160.2
drag, startPoint x: 19, startPoint y: 379, endPoint x: 80, endPoint y: 136, distance: 251.5
